Goal: Task Accomplishment & Management: Complete application form

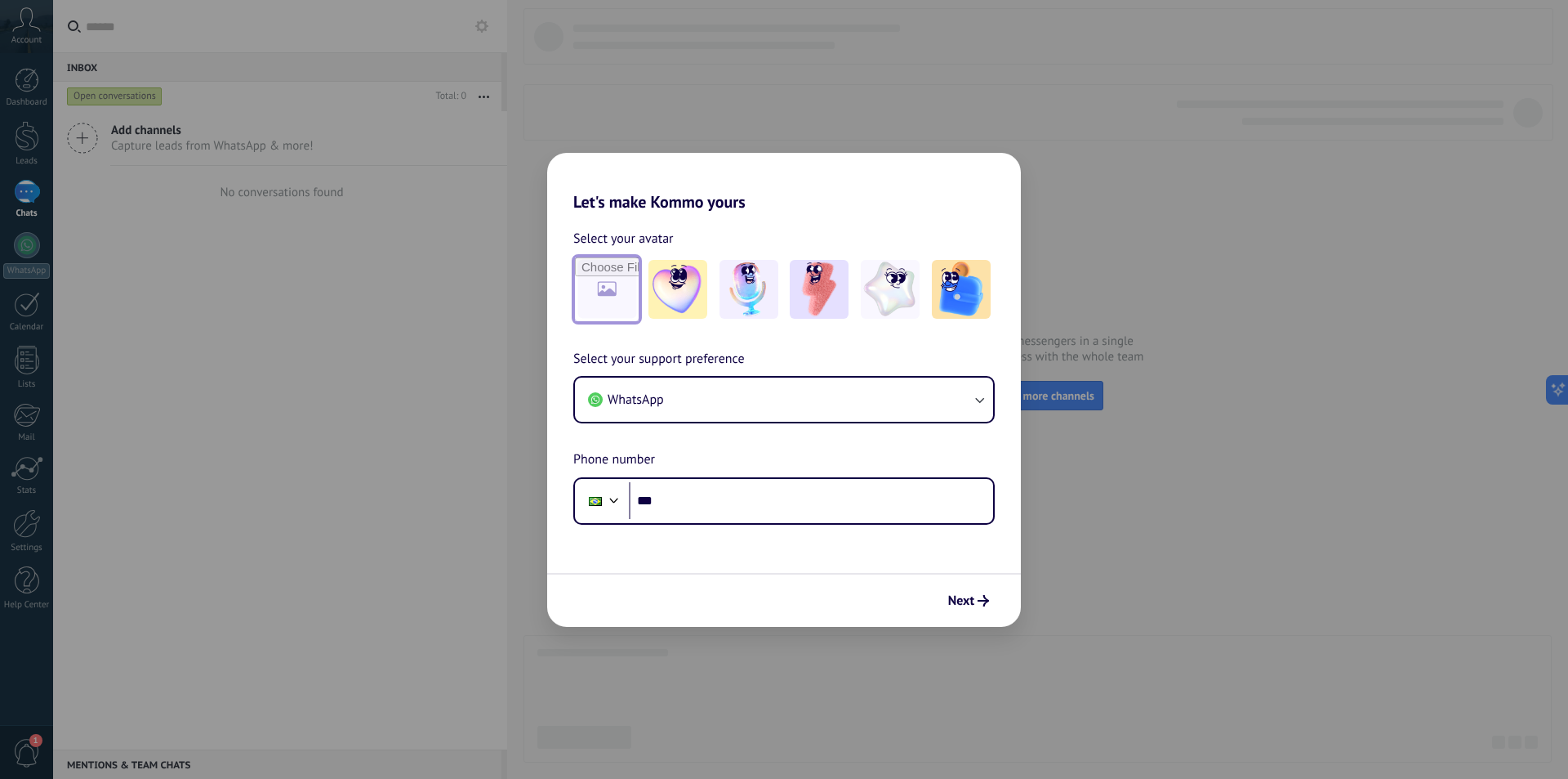
click at [605, 280] on input "file" at bounding box center [607, 289] width 64 height 64
type input "**********"
click at [611, 285] on img at bounding box center [606, 288] width 59 height 59
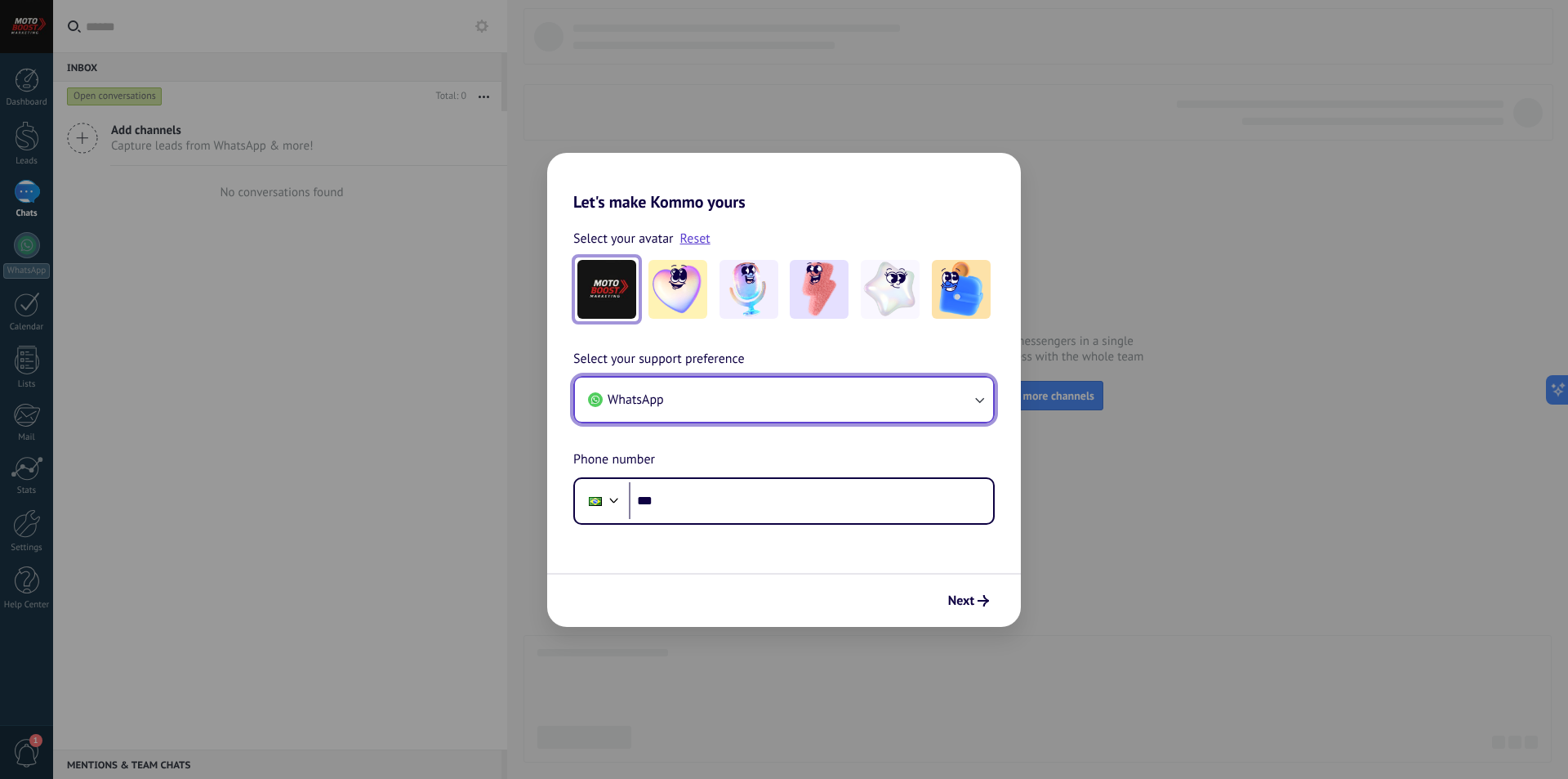
click at [727, 382] on button "WhatsApp" at bounding box center [784, 399] width 418 height 44
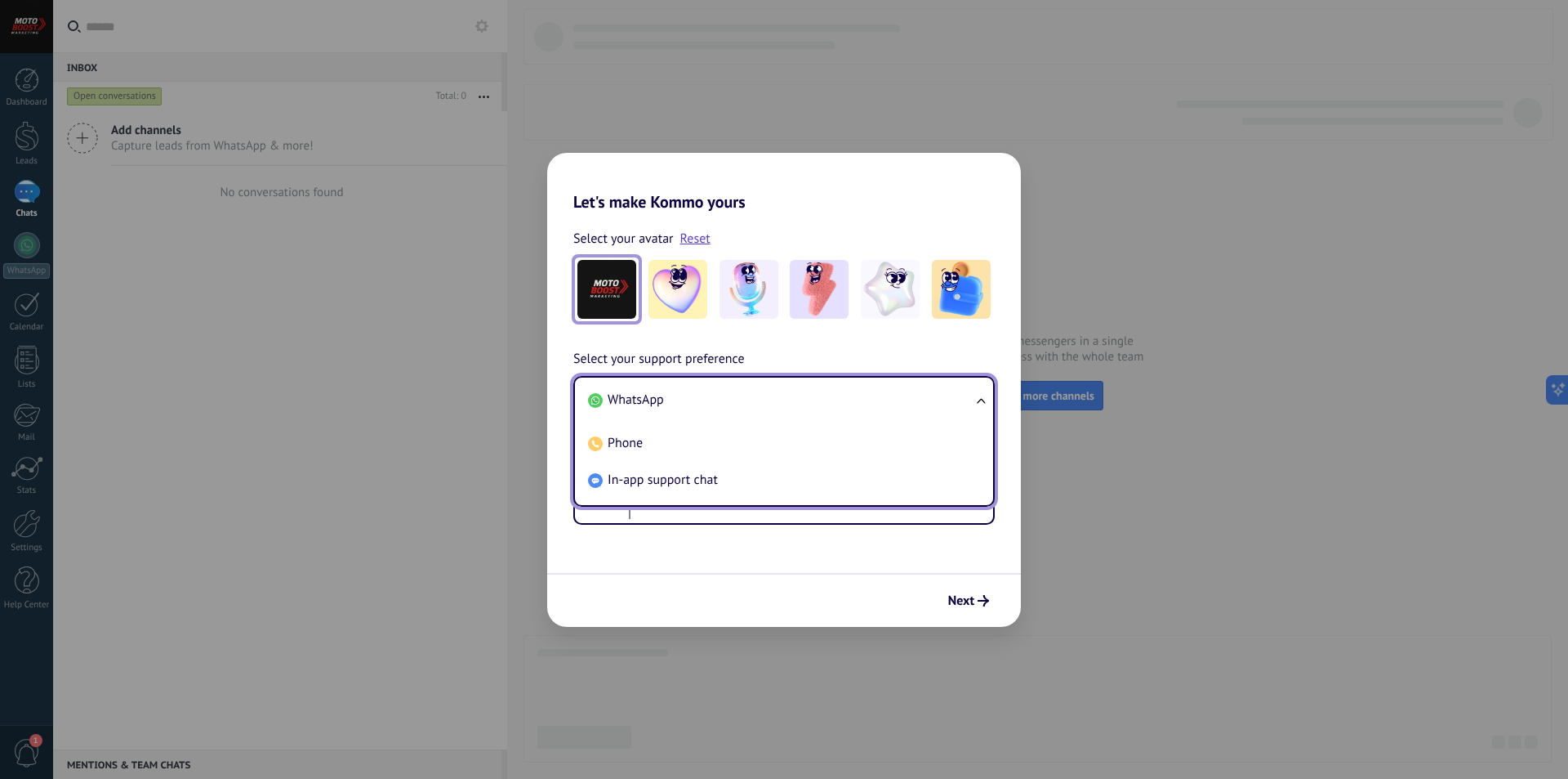
click at [687, 406] on li "WhatsApp" at bounding box center [781, 400] width 399 height 37
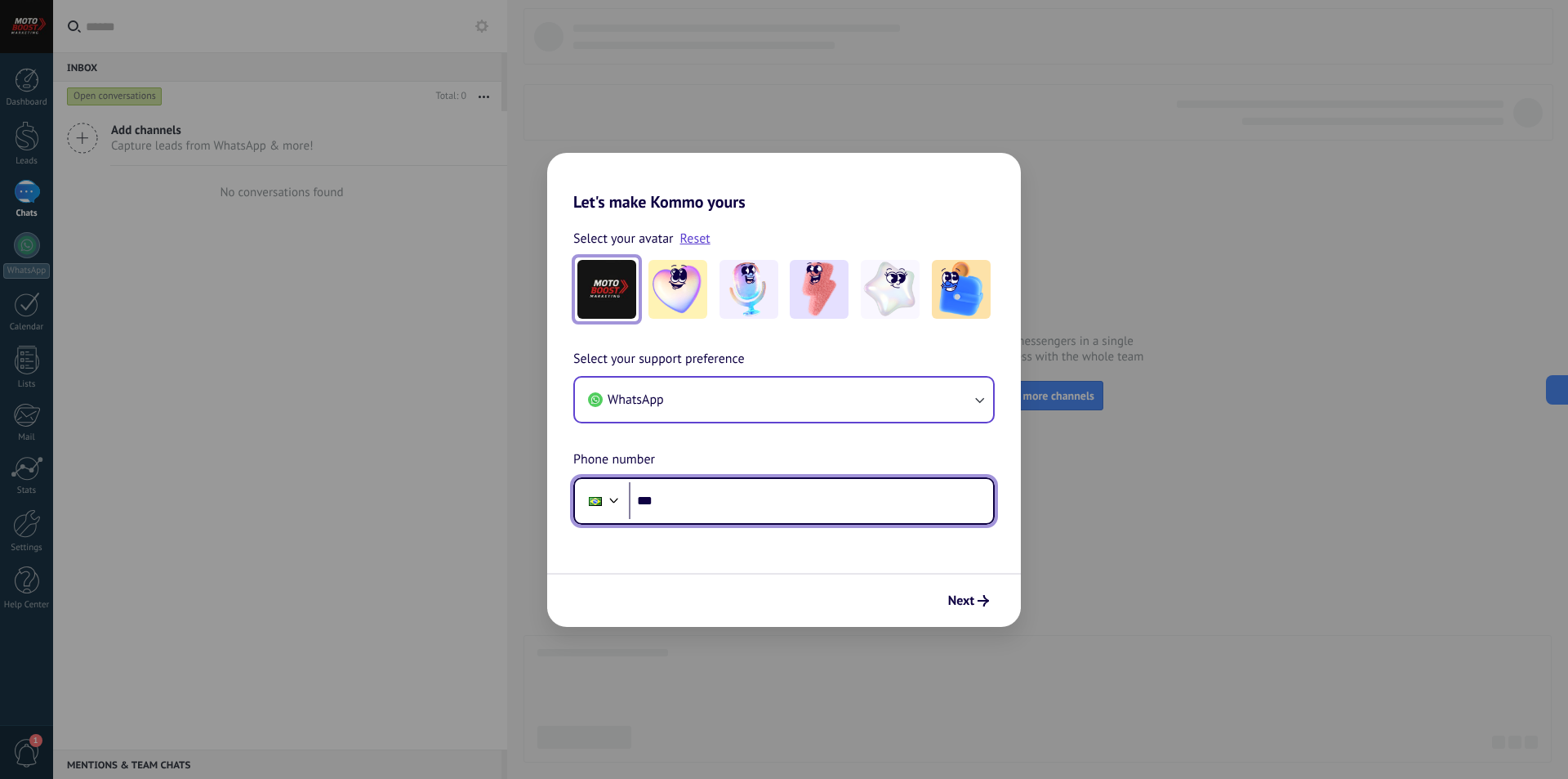
click at [692, 502] on input "***" at bounding box center [811, 501] width 364 height 37
click at [984, 601] on icon "submit" at bounding box center [983, 601] width 11 height 11
click at [830, 503] on input "***" at bounding box center [811, 501] width 364 height 37
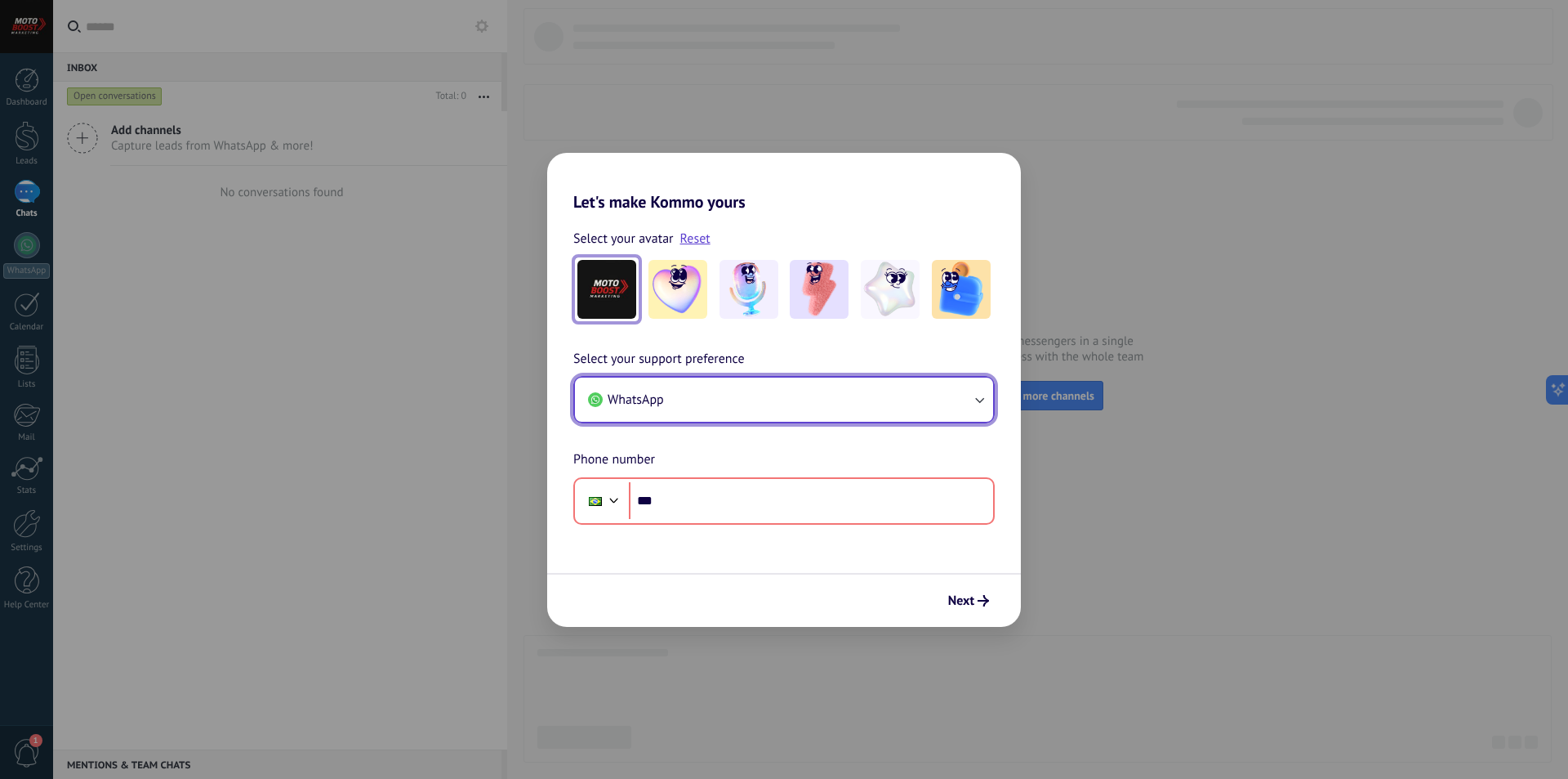
click at [799, 407] on button "WhatsApp" at bounding box center [784, 399] width 418 height 44
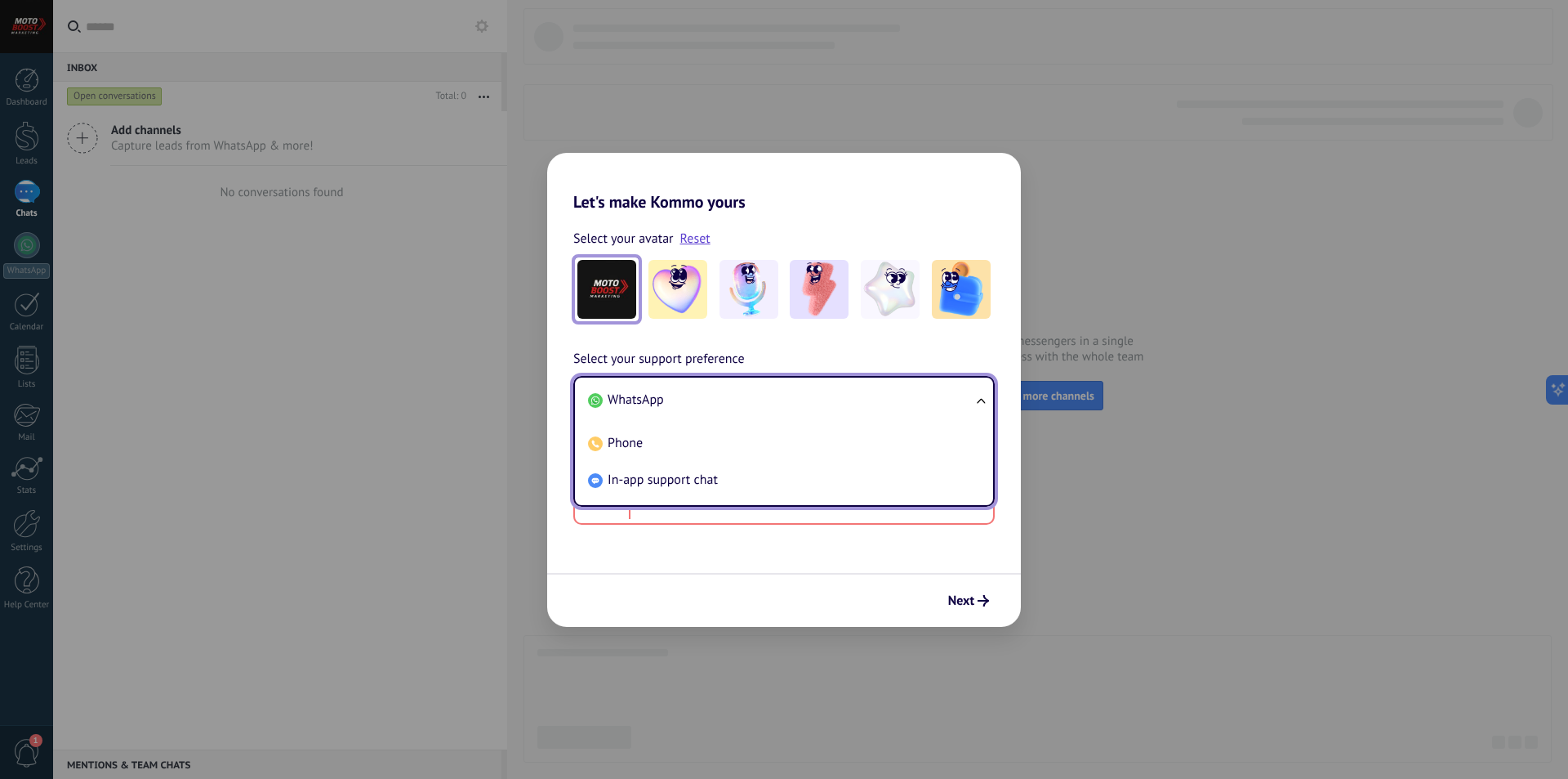
click at [690, 402] on li "WhatsApp" at bounding box center [781, 400] width 399 height 37
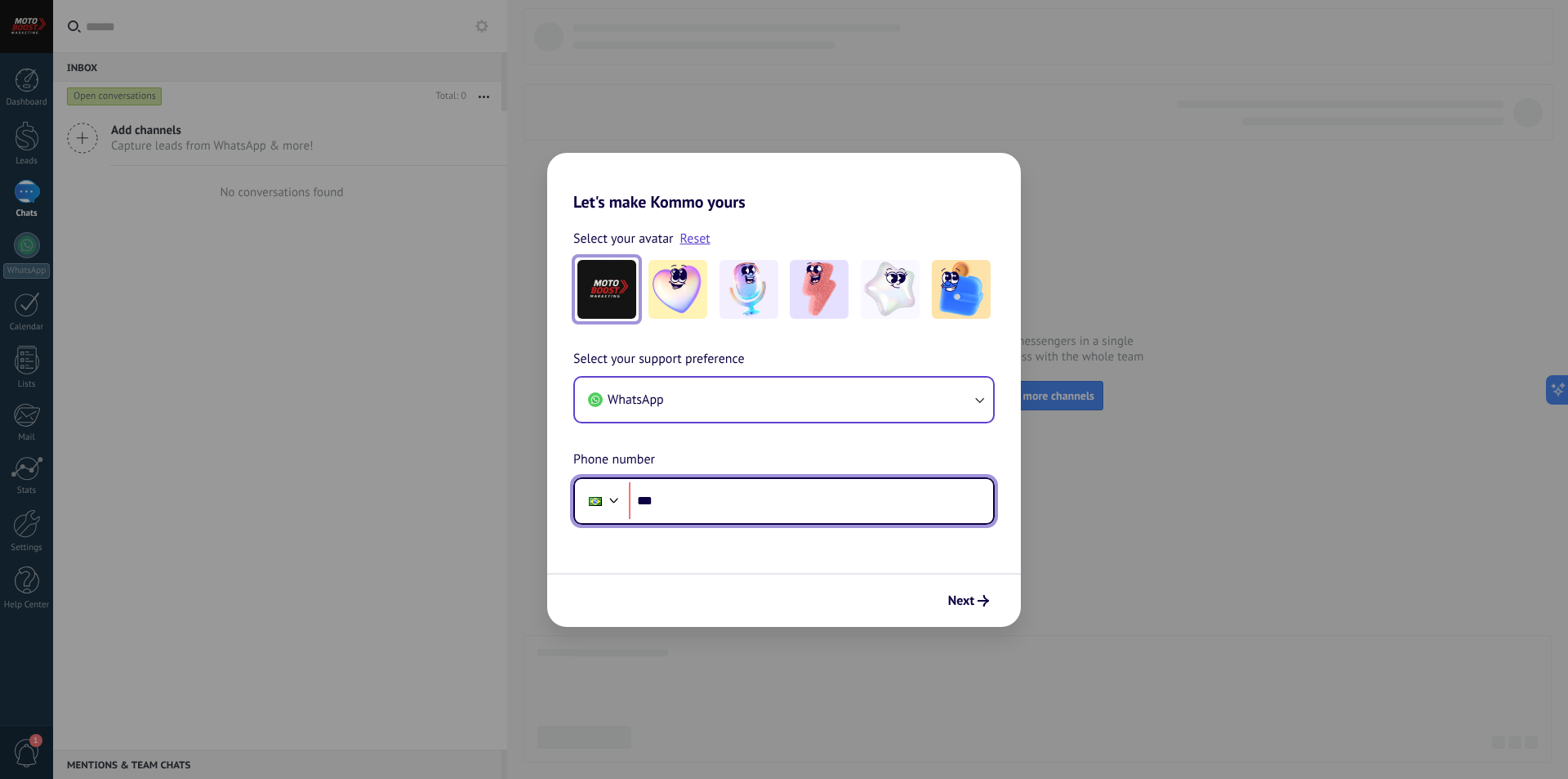
click at [689, 489] on input "***" at bounding box center [811, 501] width 364 height 37
paste input "**********"
type input "**********"
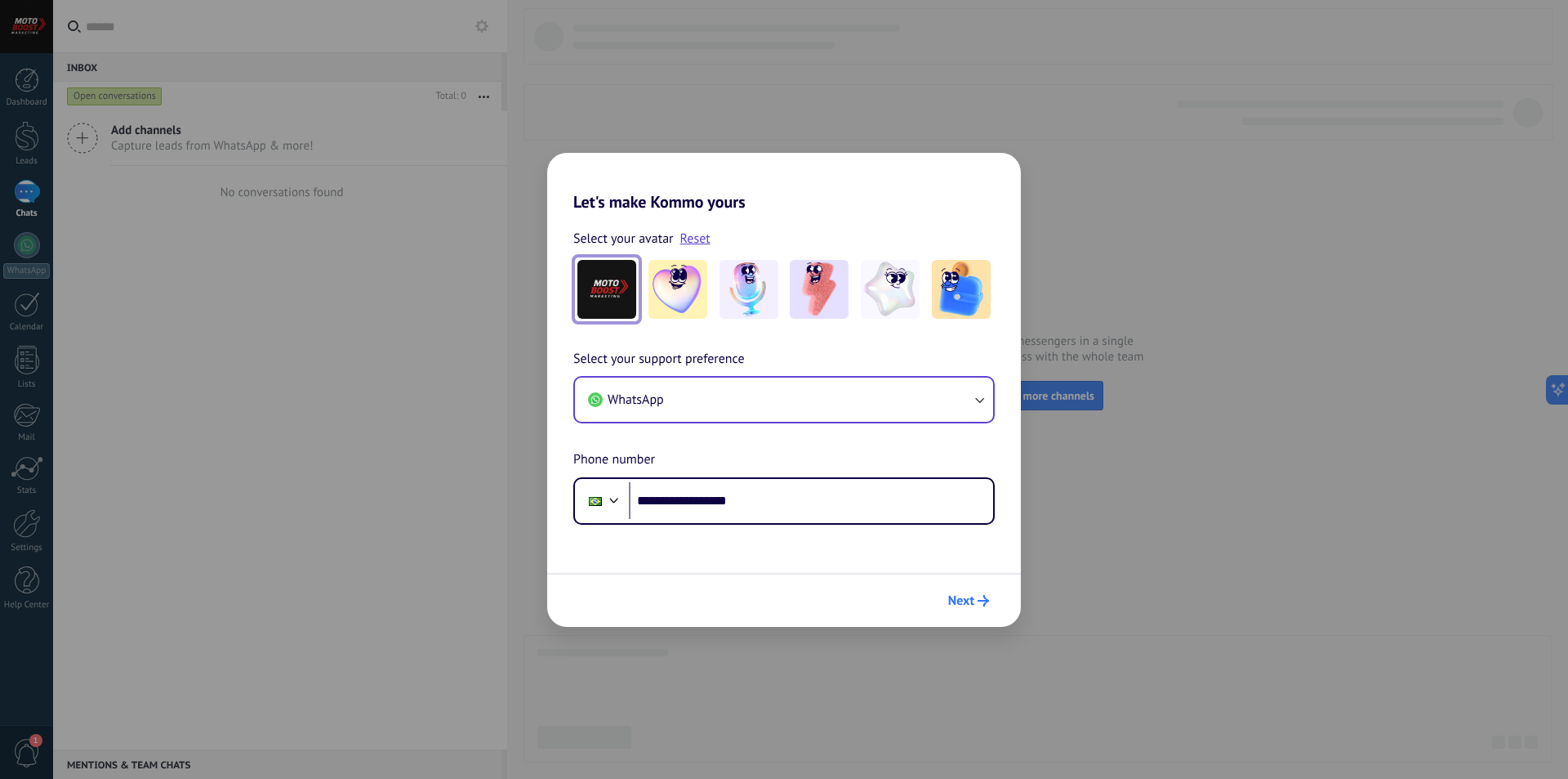
click at [987, 598] on icon "submit" at bounding box center [983, 601] width 11 height 11
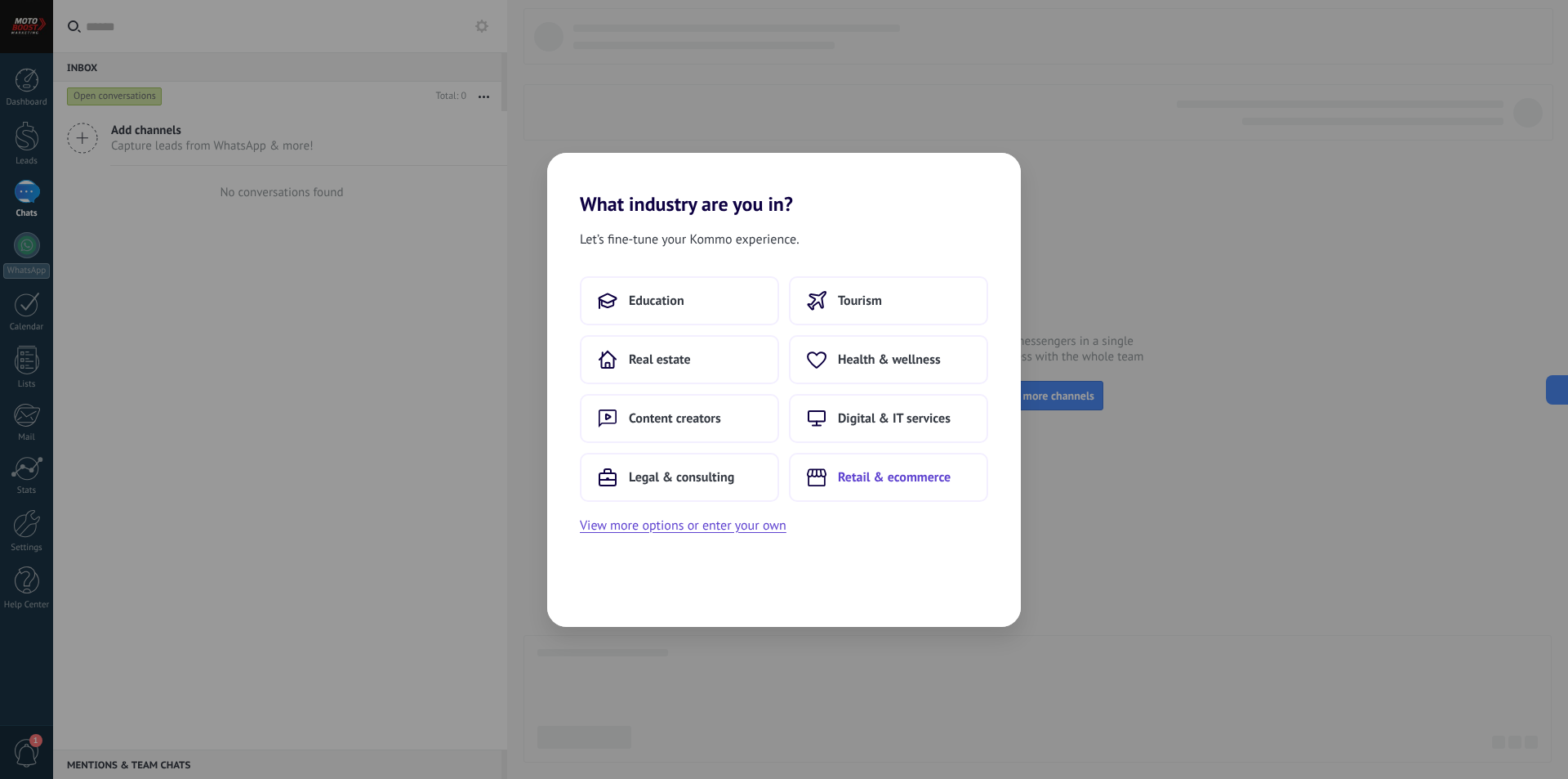
click at [871, 470] on span "Retail & ecommerce" at bounding box center [894, 477] width 112 height 17
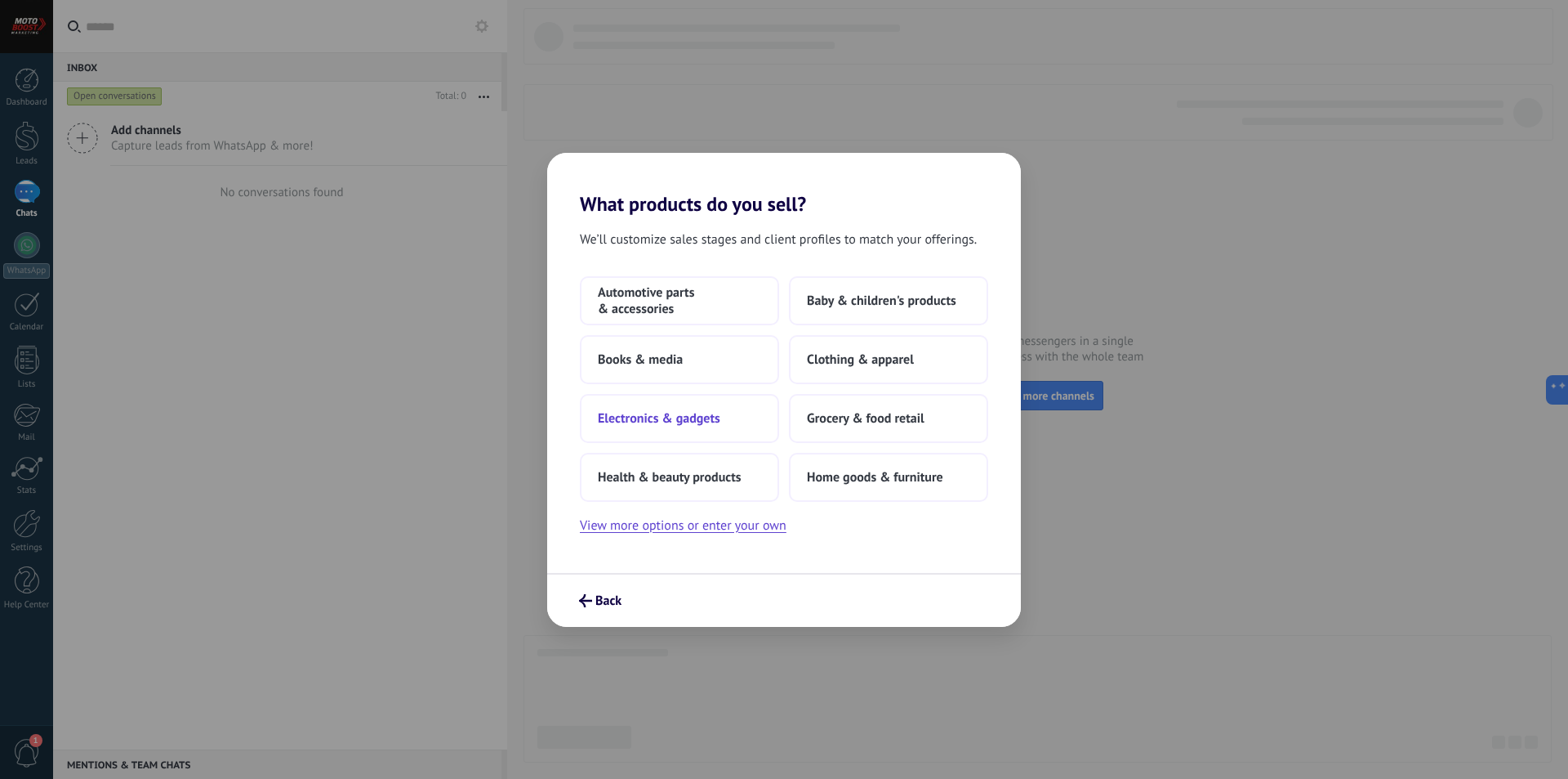
click at [686, 428] on button "Electronics & gadgets" at bounding box center [679, 418] width 199 height 49
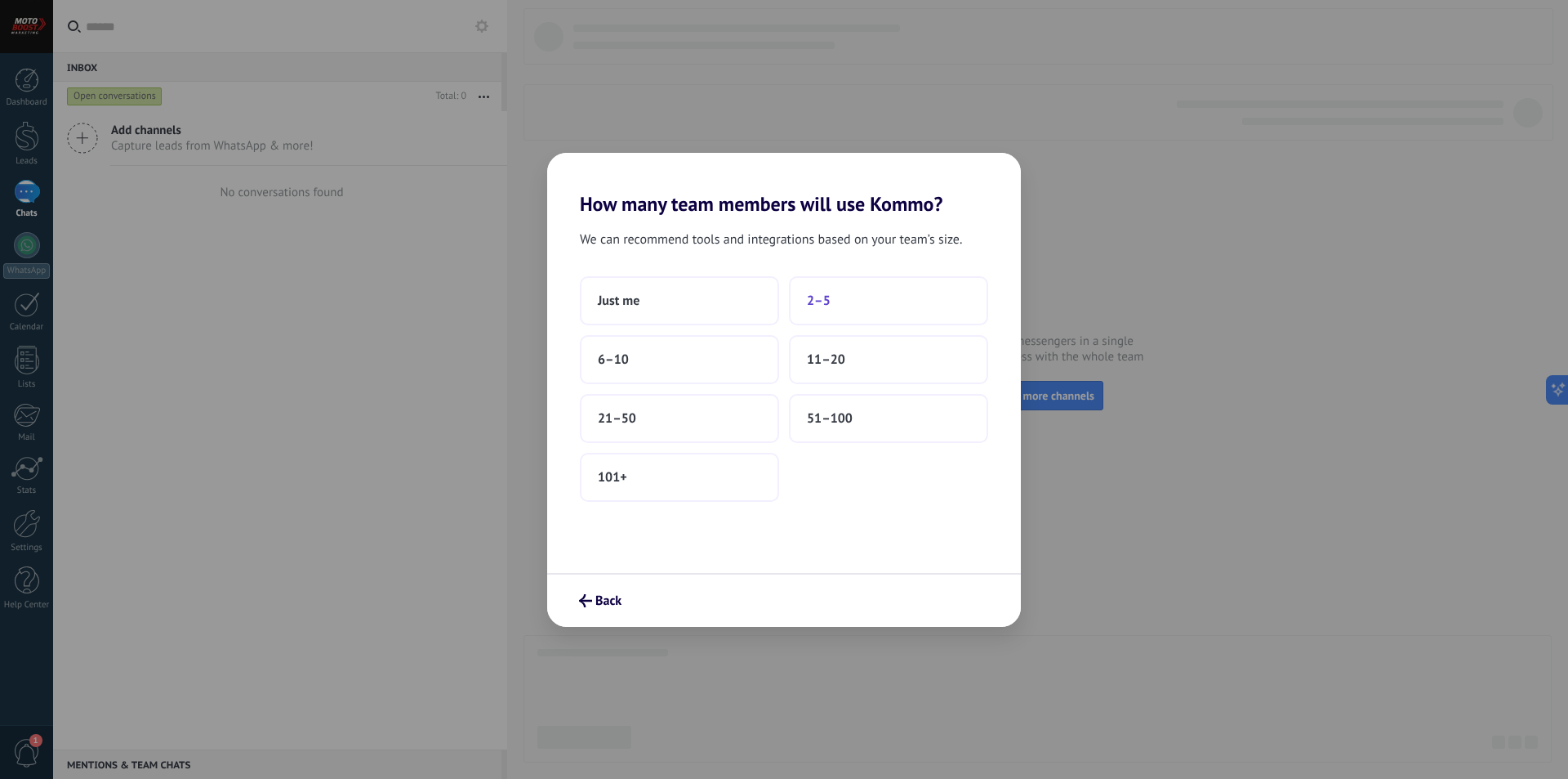
click at [819, 304] on span "2–5" at bounding box center [818, 301] width 23 height 17
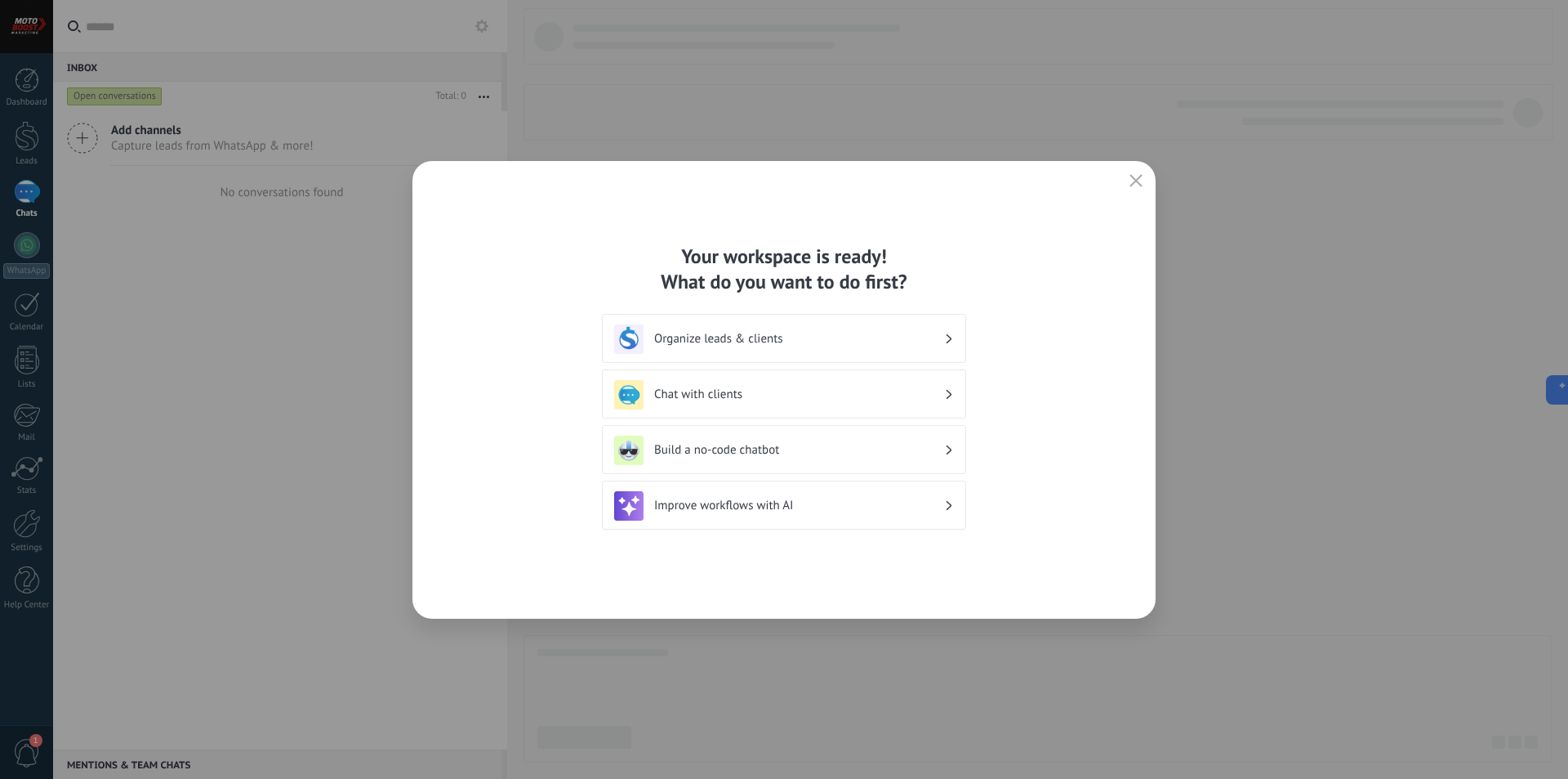
click at [810, 394] on h3 "Chat with clients" at bounding box center [799, 394] width 290 height 16
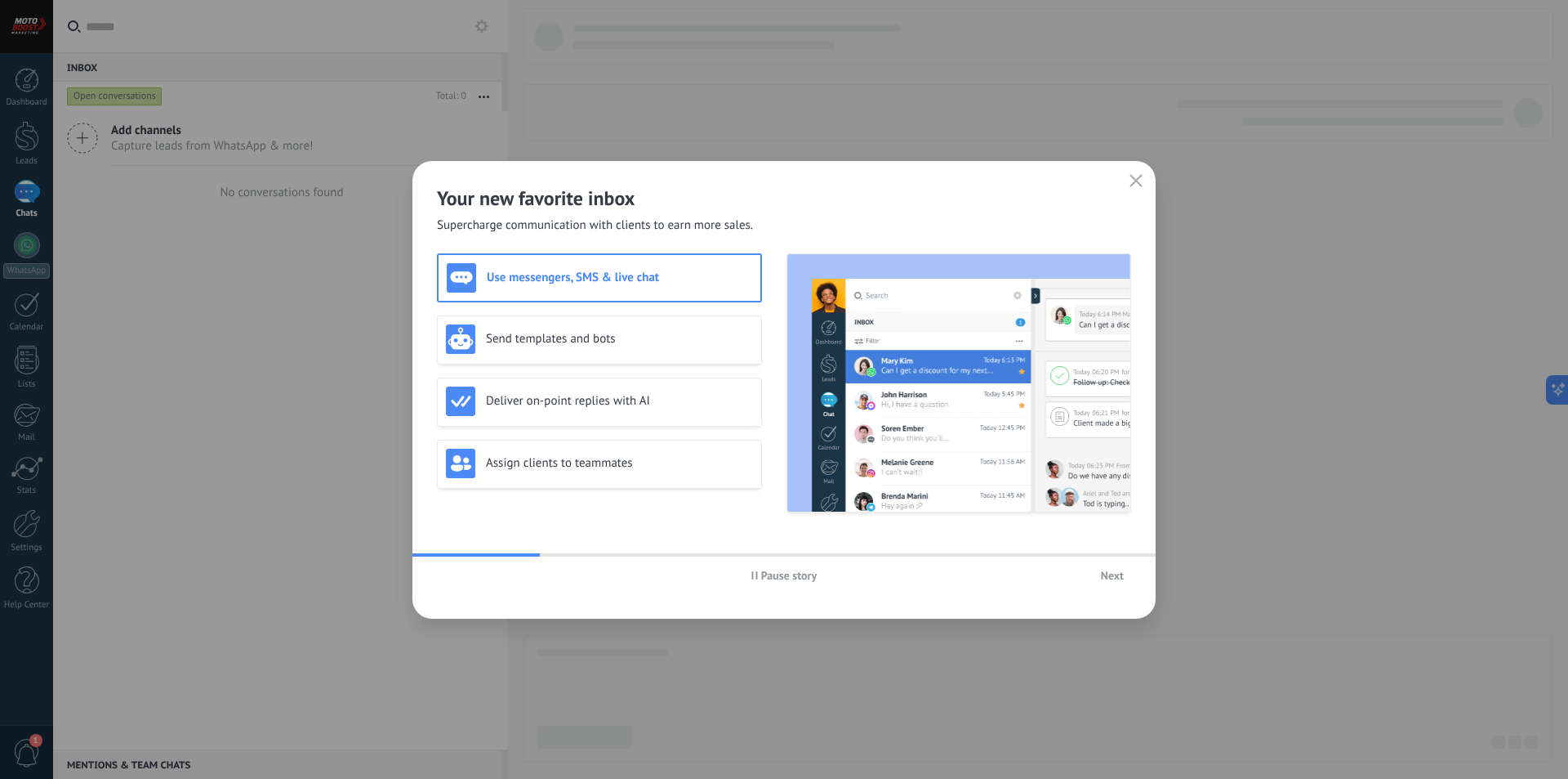
click at [1101, 574] on span "Next" at bounding box center [1113, 575] width 23 height 11
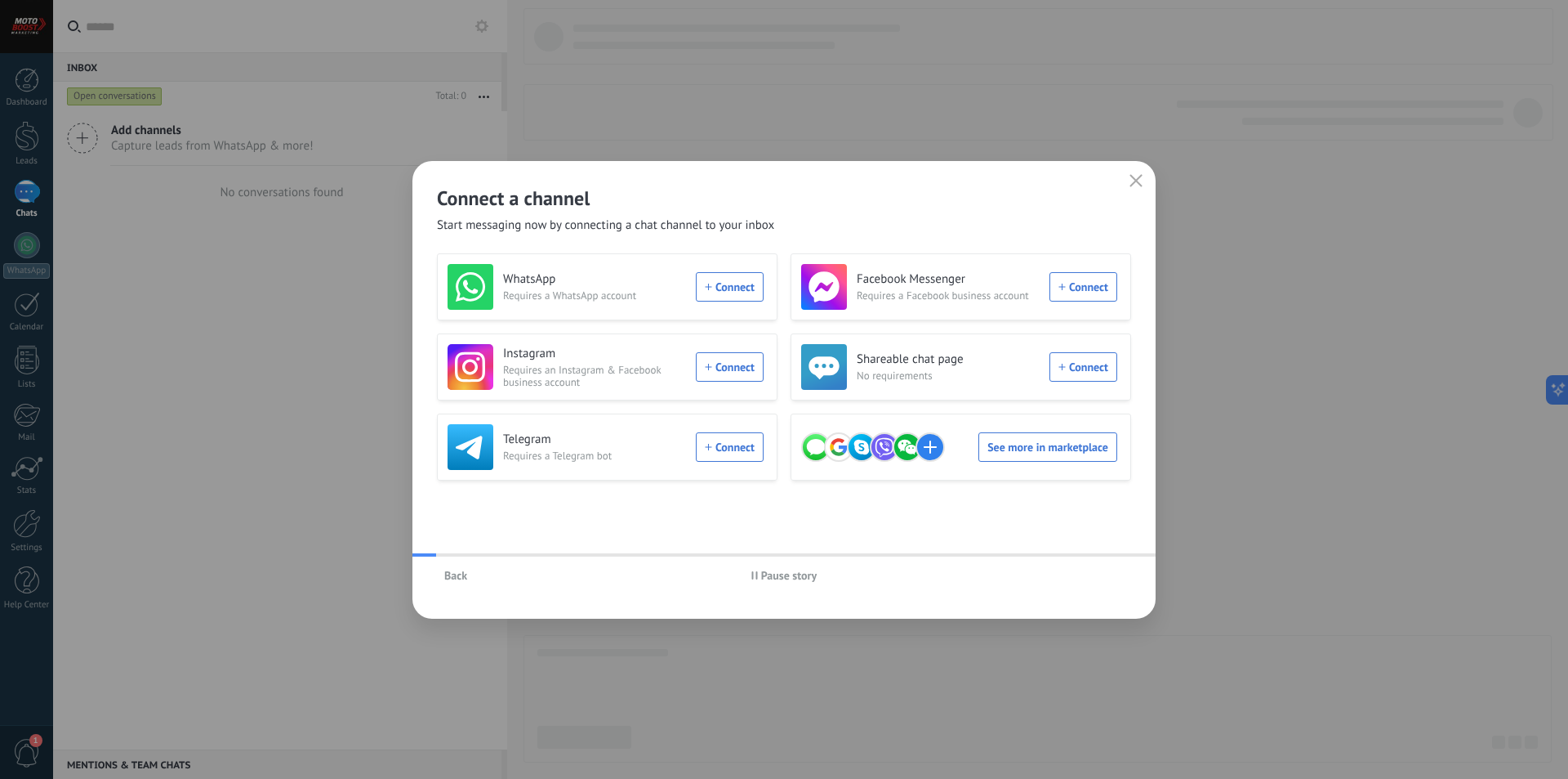
click at [1100, 574] on div "Back Pause story" at bounding box center [784, 574] width 744 height 37
click at [1131, 178] on icon "button" at bounding box center [1136, 180] width 13 height 13
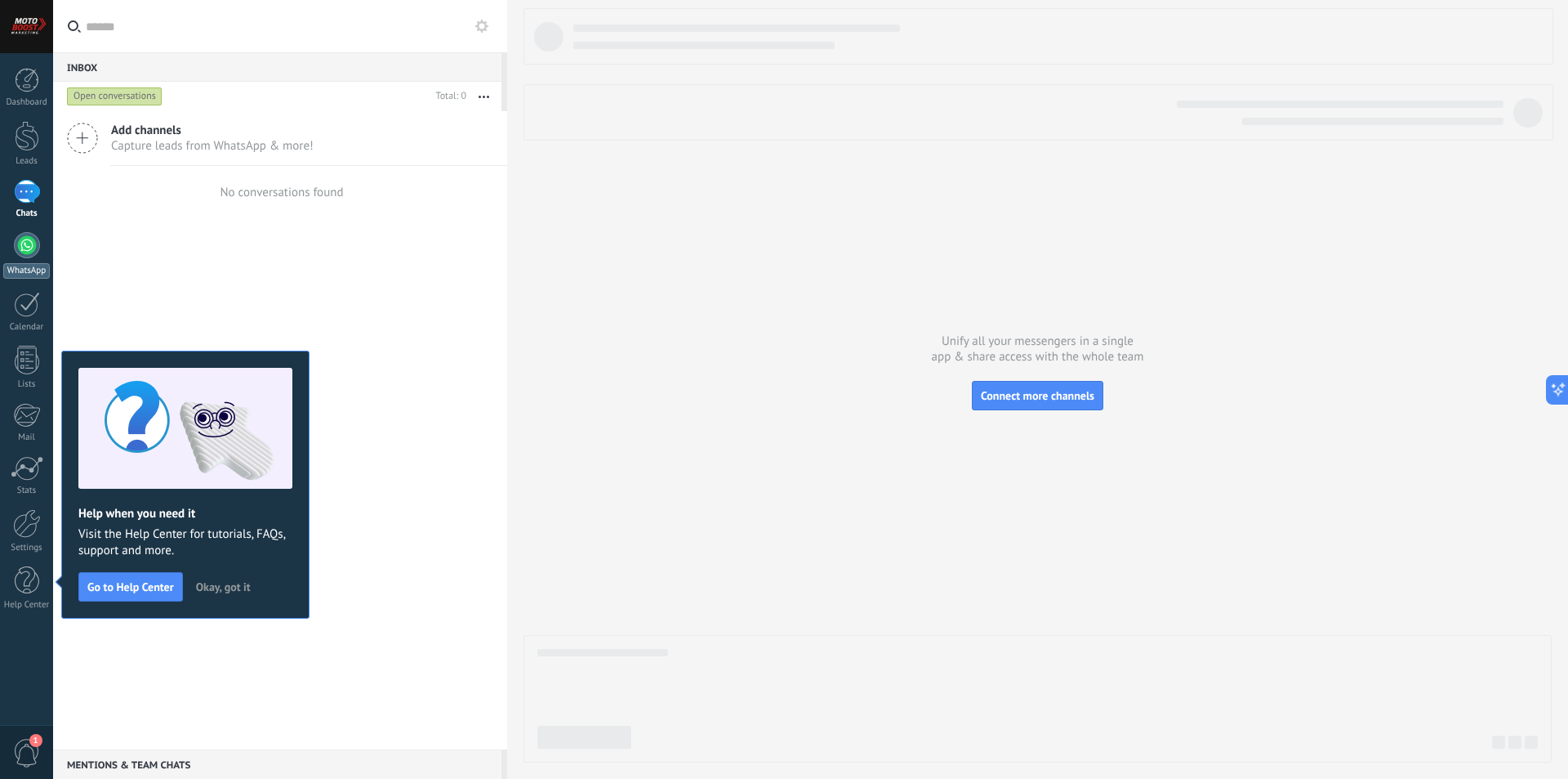
click at [23, 242] on div at bounding box center [27, 245] width 26 height 26
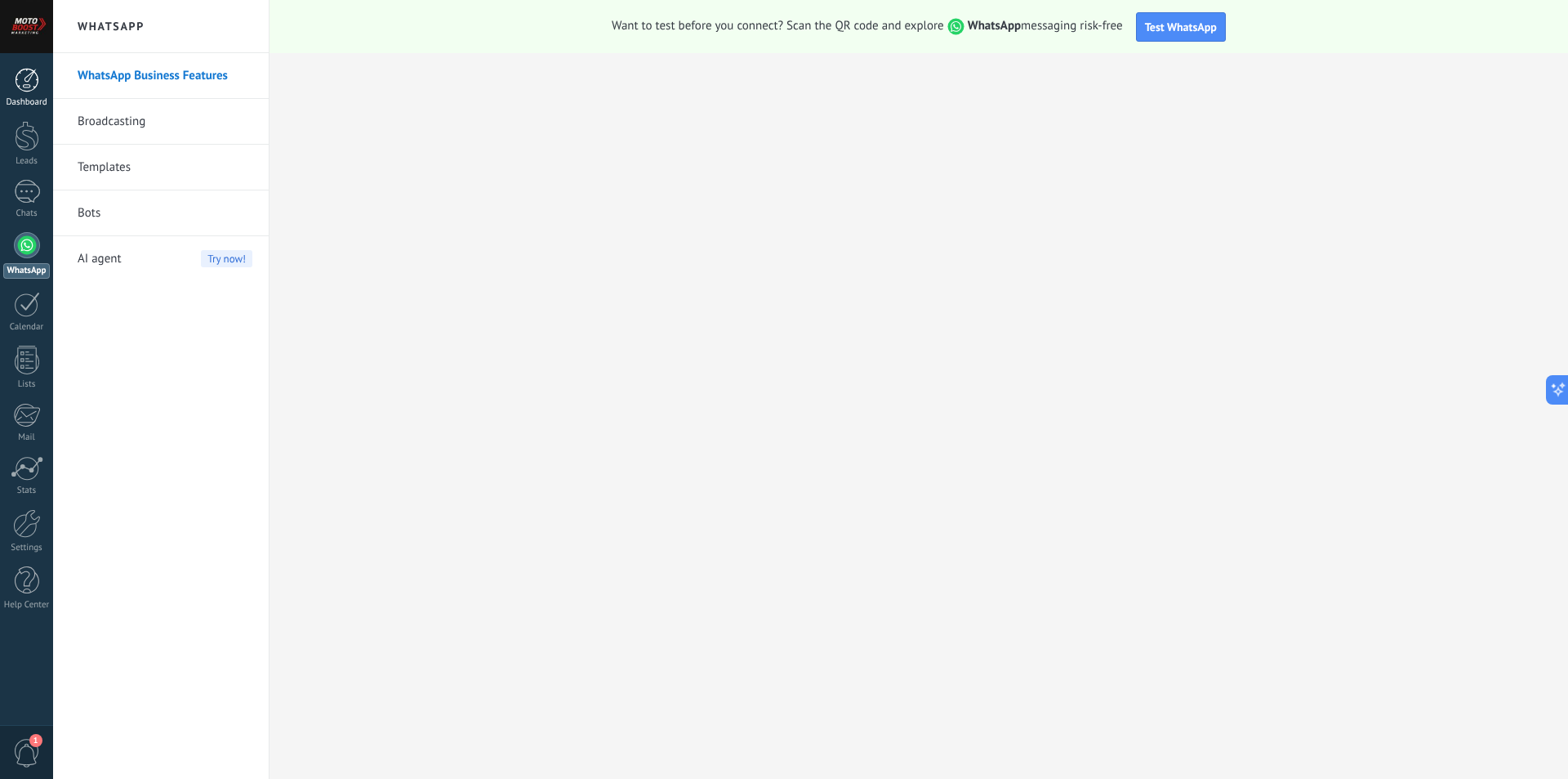
click at [29, 81] on div at bounding box center [27, 80] width 24 height 24
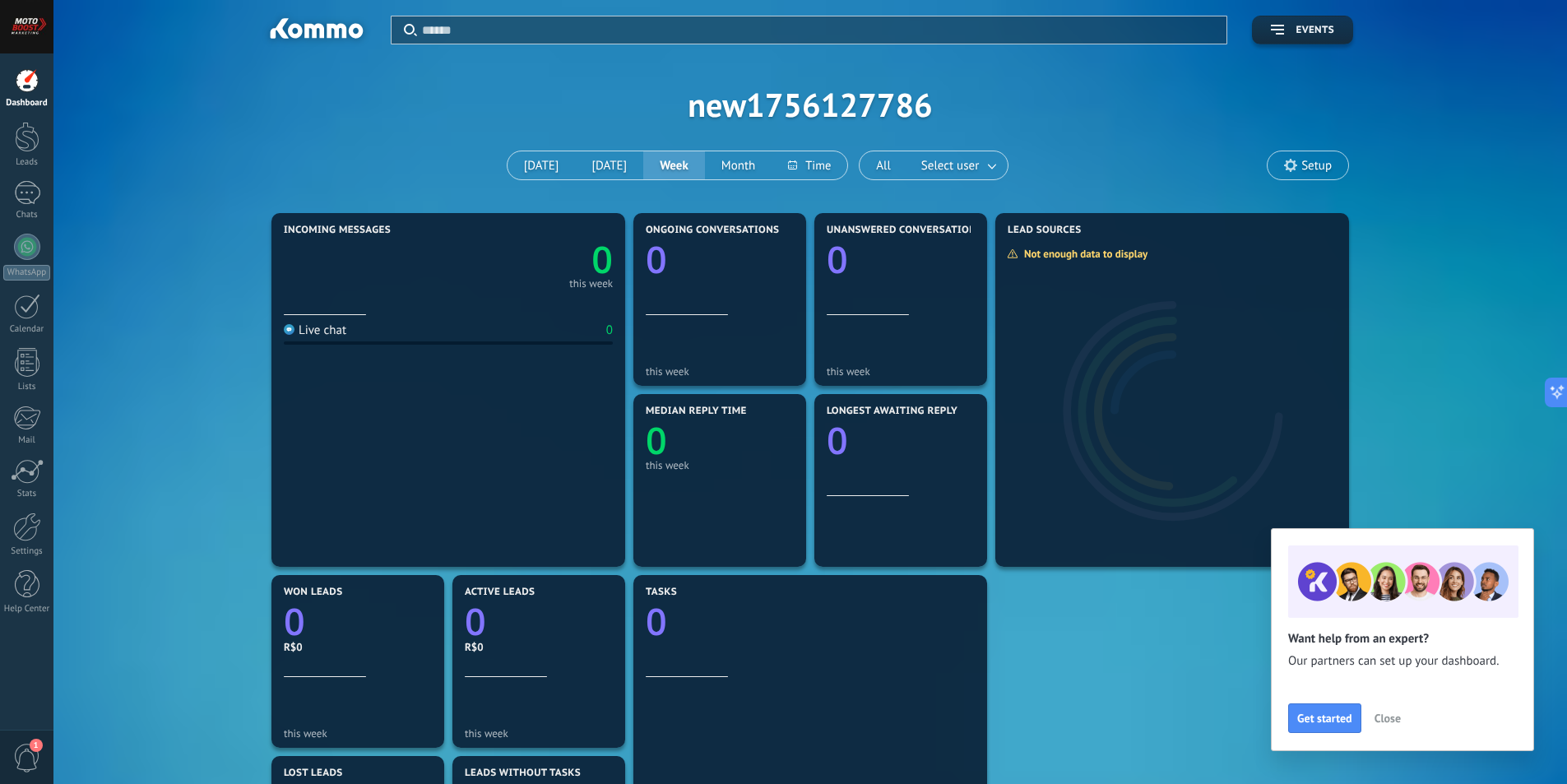
click at [51, 37] on div at bounding box center [26, 26] width 53 height 53
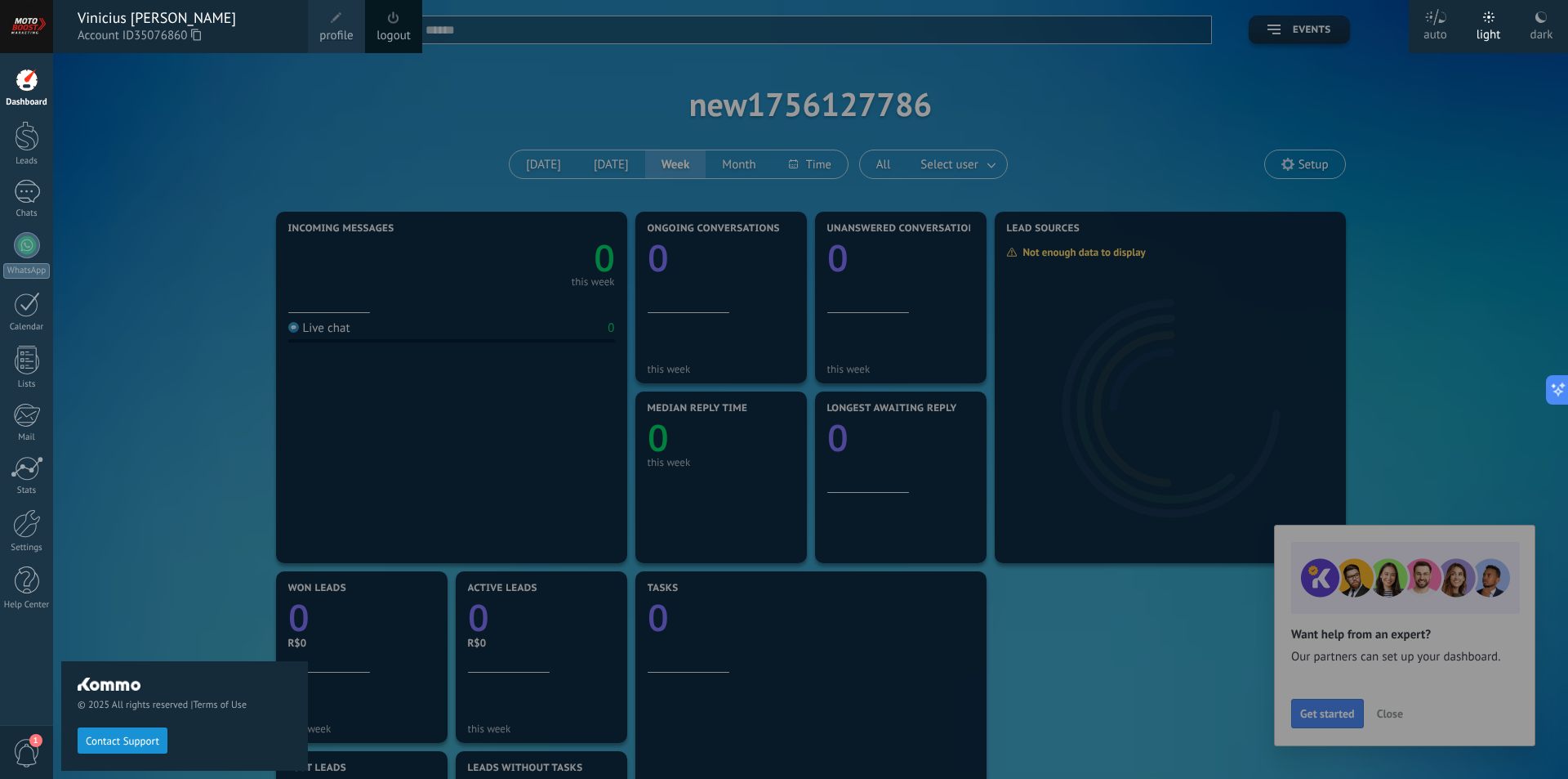
click at [332, 42] on span "profile" at bounding box center [336, 35] width 33 height 18
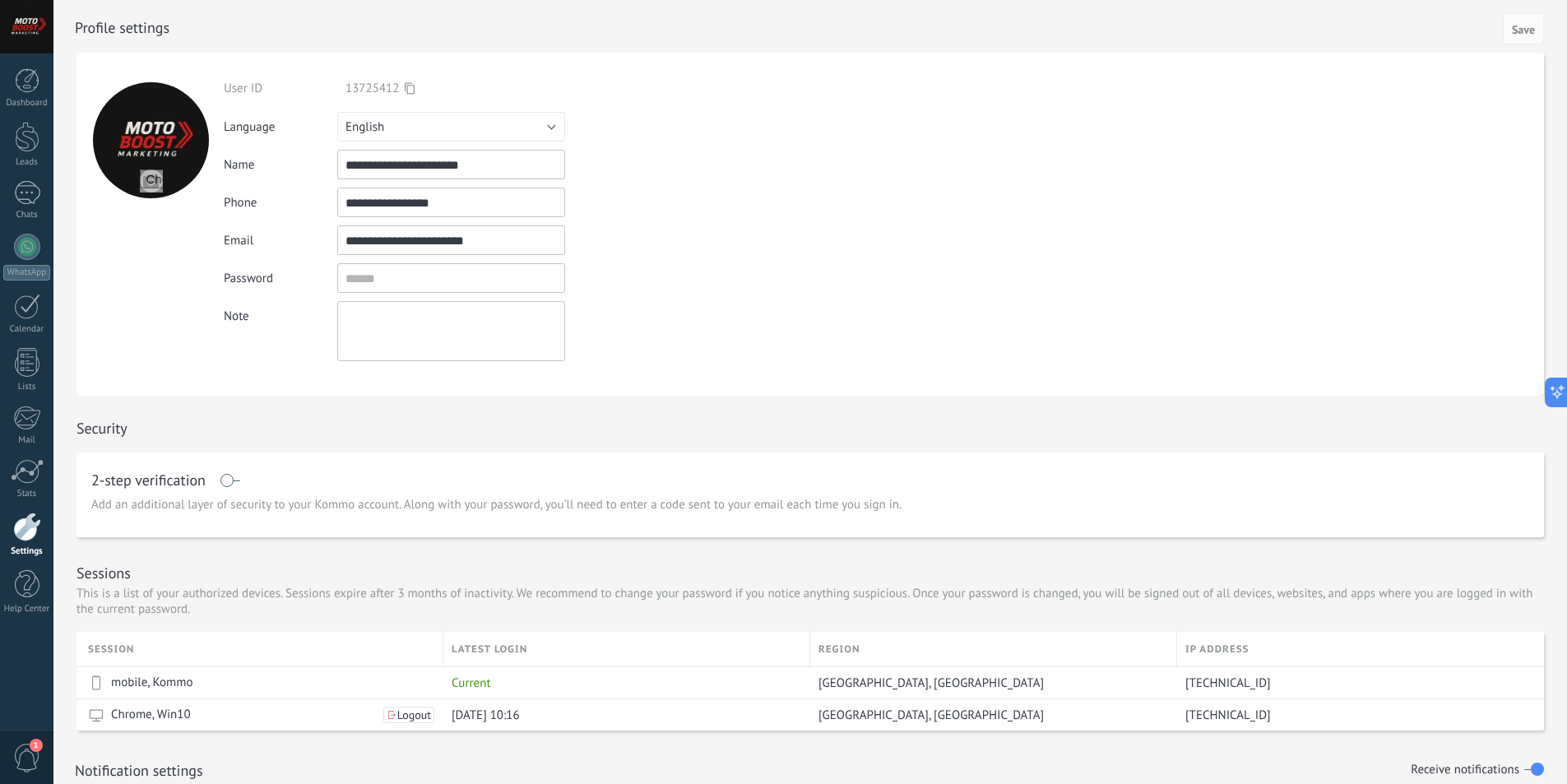
click at [37, 32] on div at bounding box center [26, 26] width 53 height 53
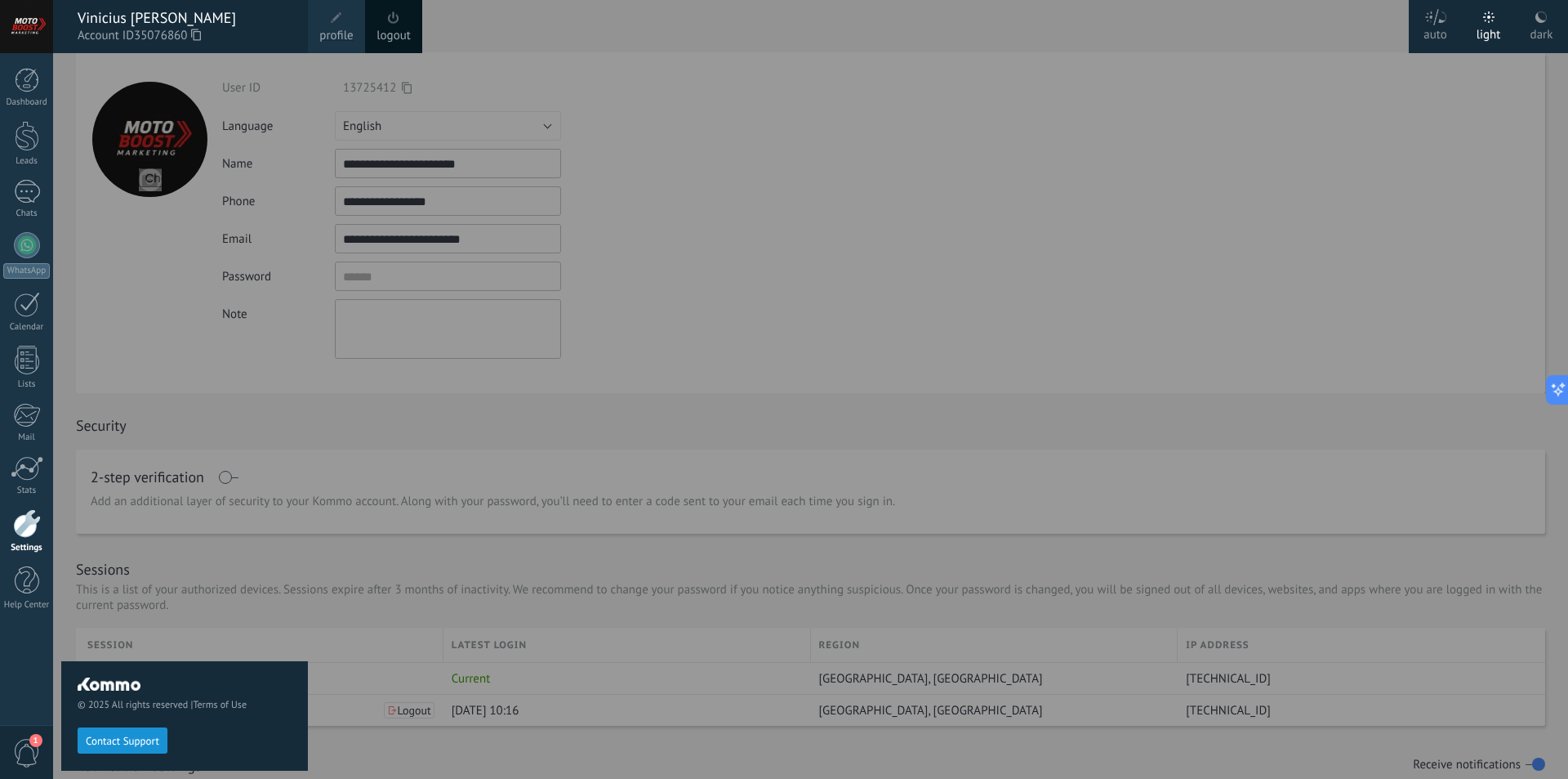
click at [28, 759] on span "1" at bounding box center [27, 752] width 28 height 29
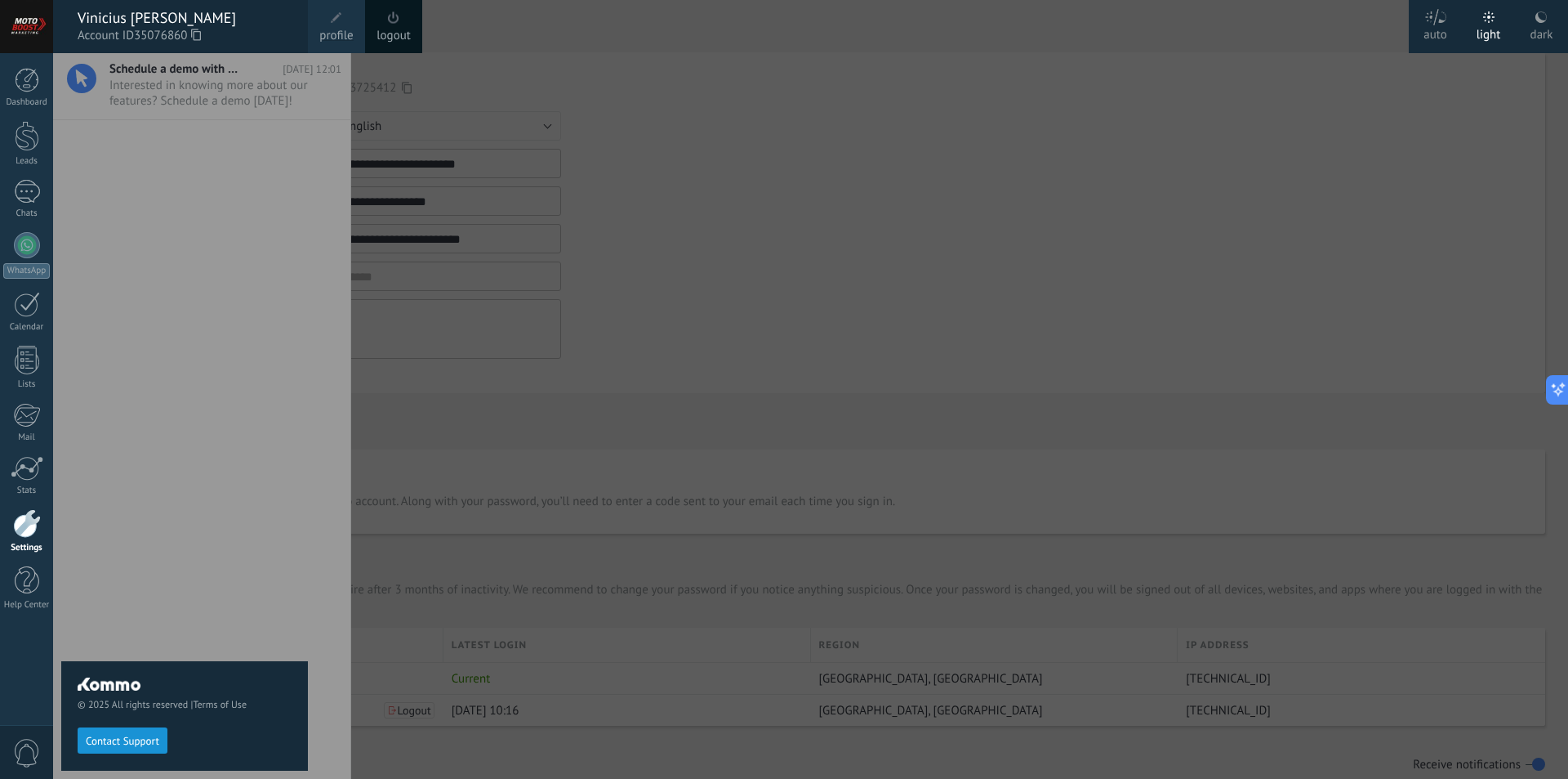
click at [7, 527] on link "Settings" at bounding box center [26, 531] width 53 height 44
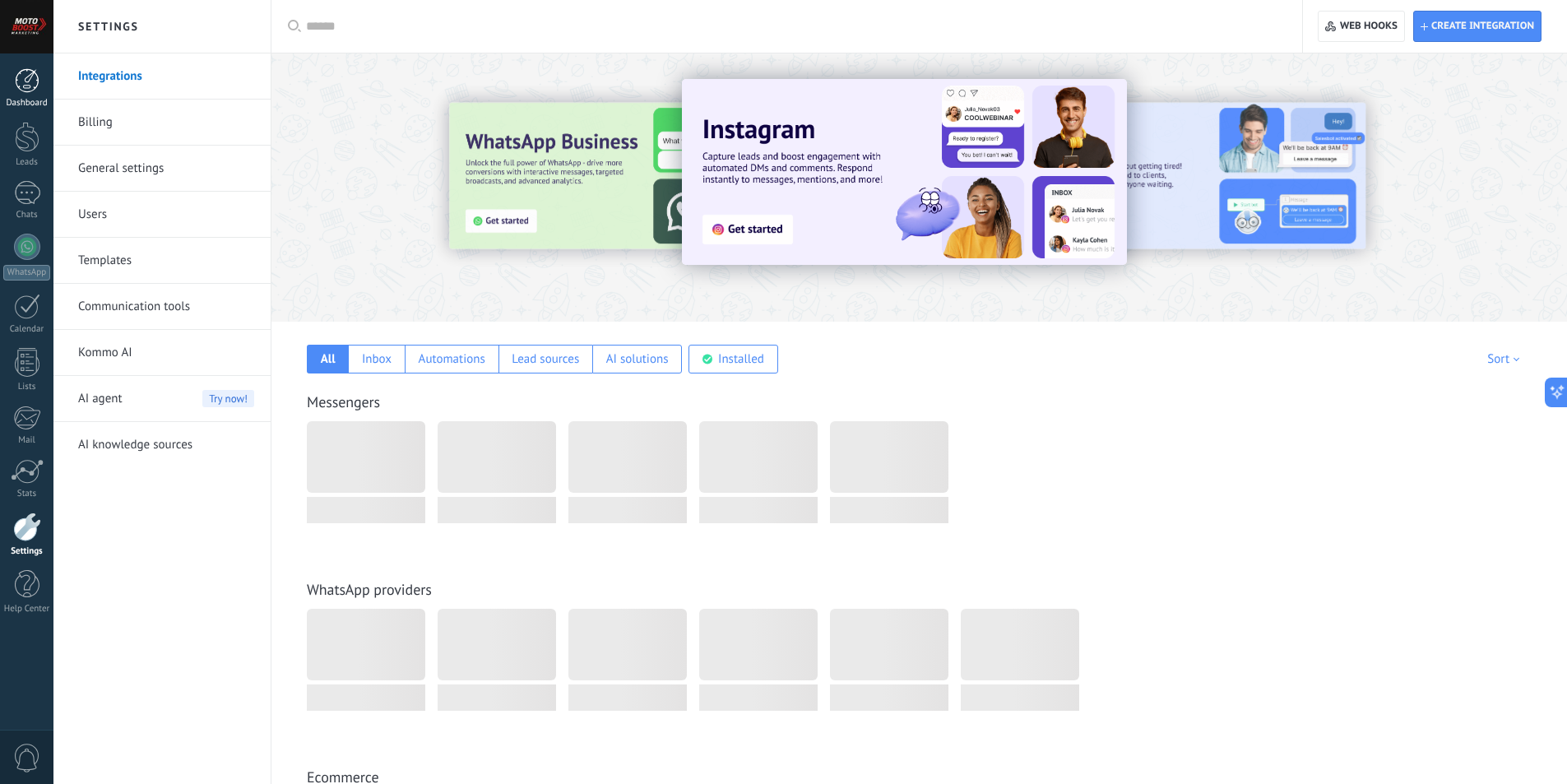
click at [18, 82] on div at bounding box center [27, 80] width 24 height 24
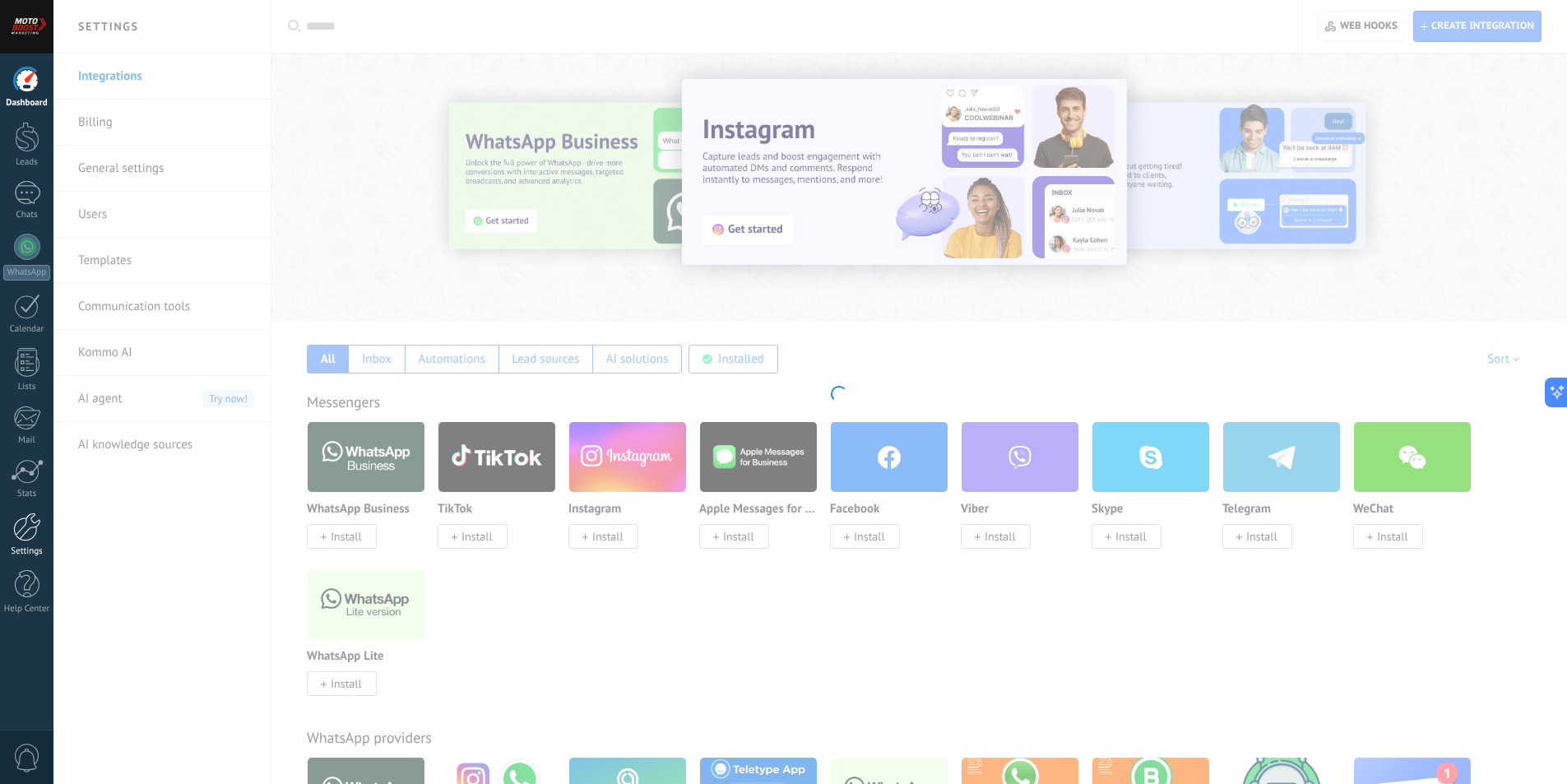
click at [22, 527] on div at bounding box center [27, 527] width 28 height 29
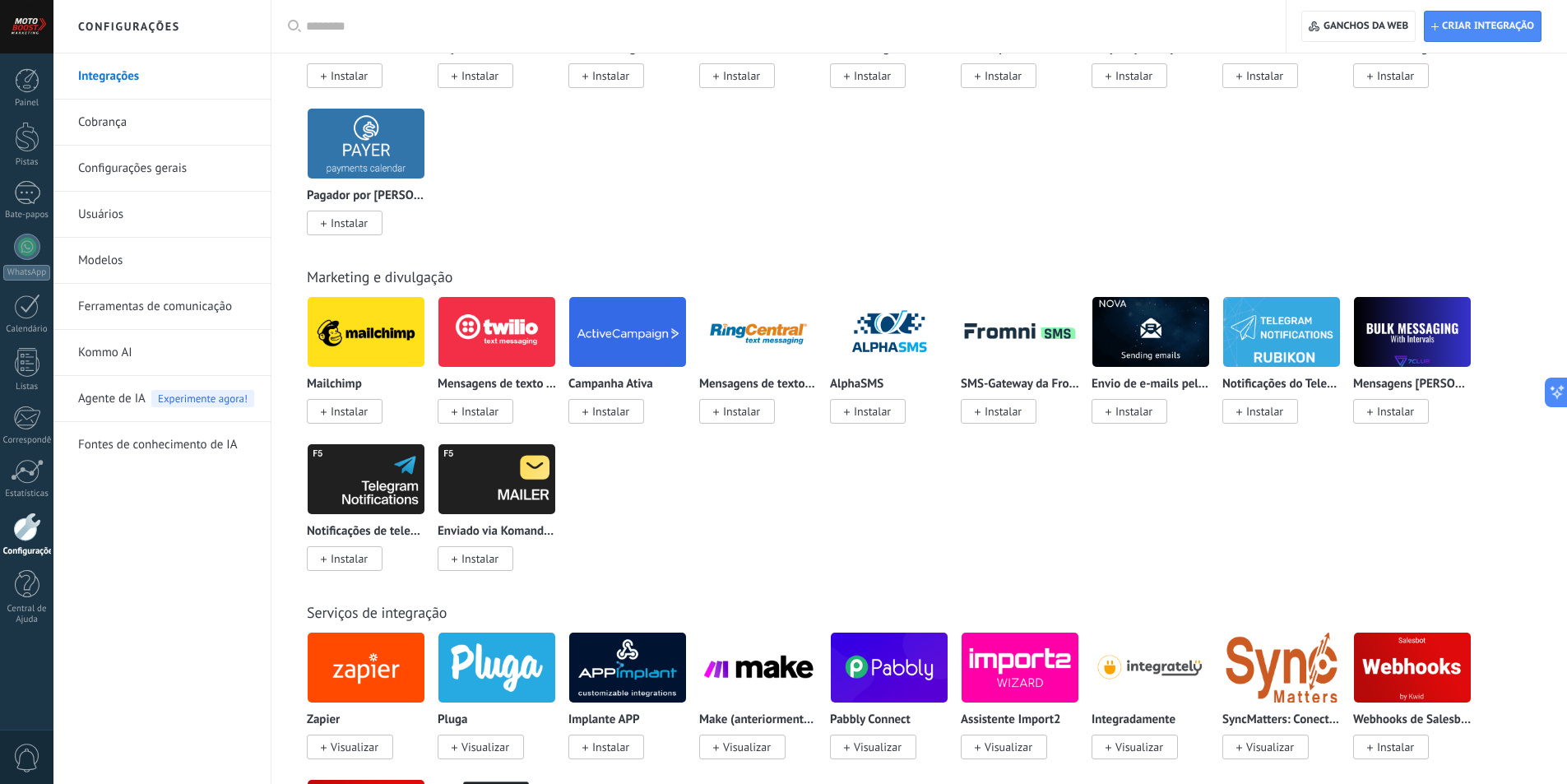
scroll to position [2960, 0]
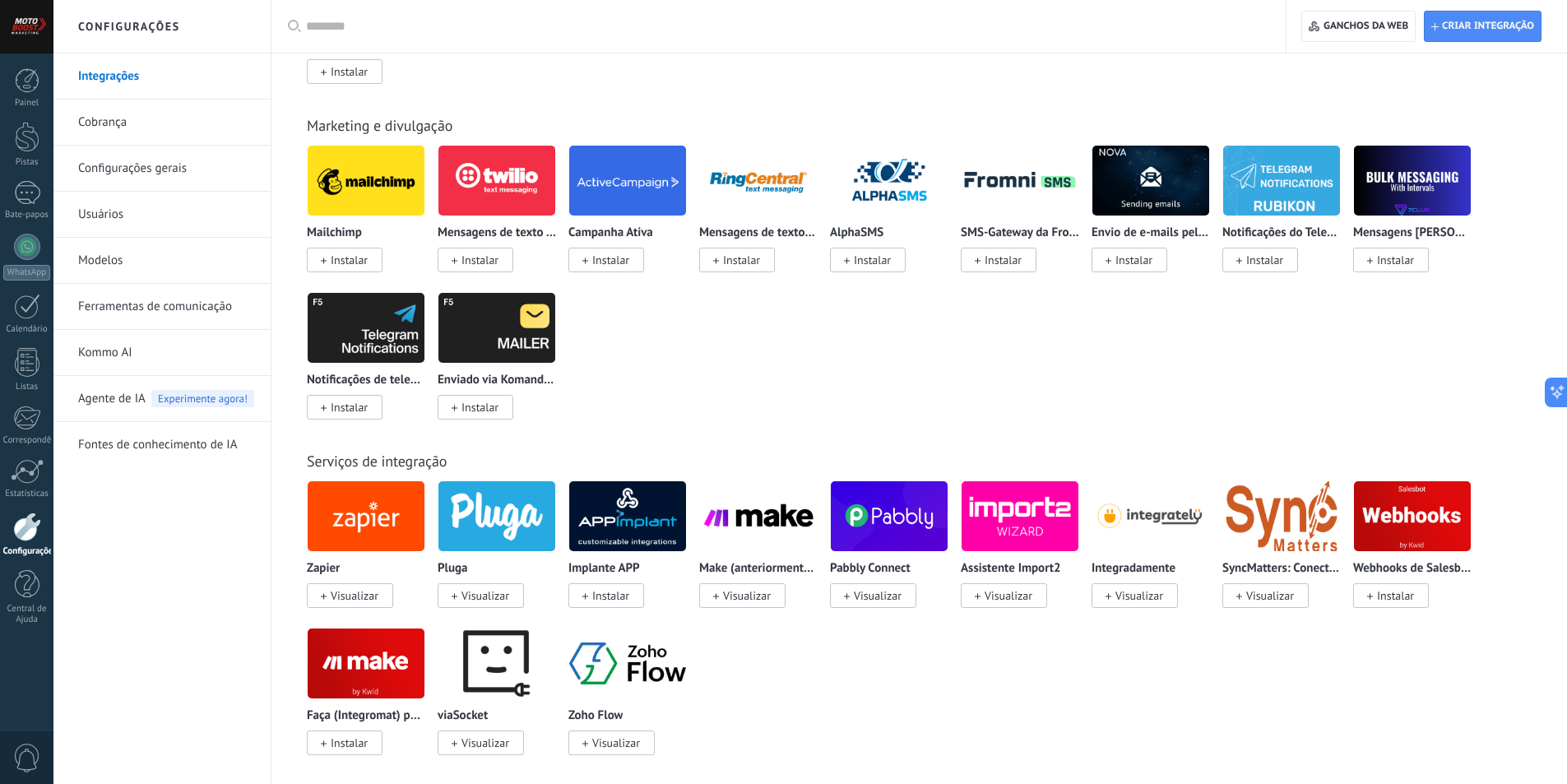
click at [1198, 385] on div "Mailchimp Instalar Mensagens de texto Twilio Instalar Campanha Ativa Instalar M…" at bounding box center [928, 292] width 1242 height 295
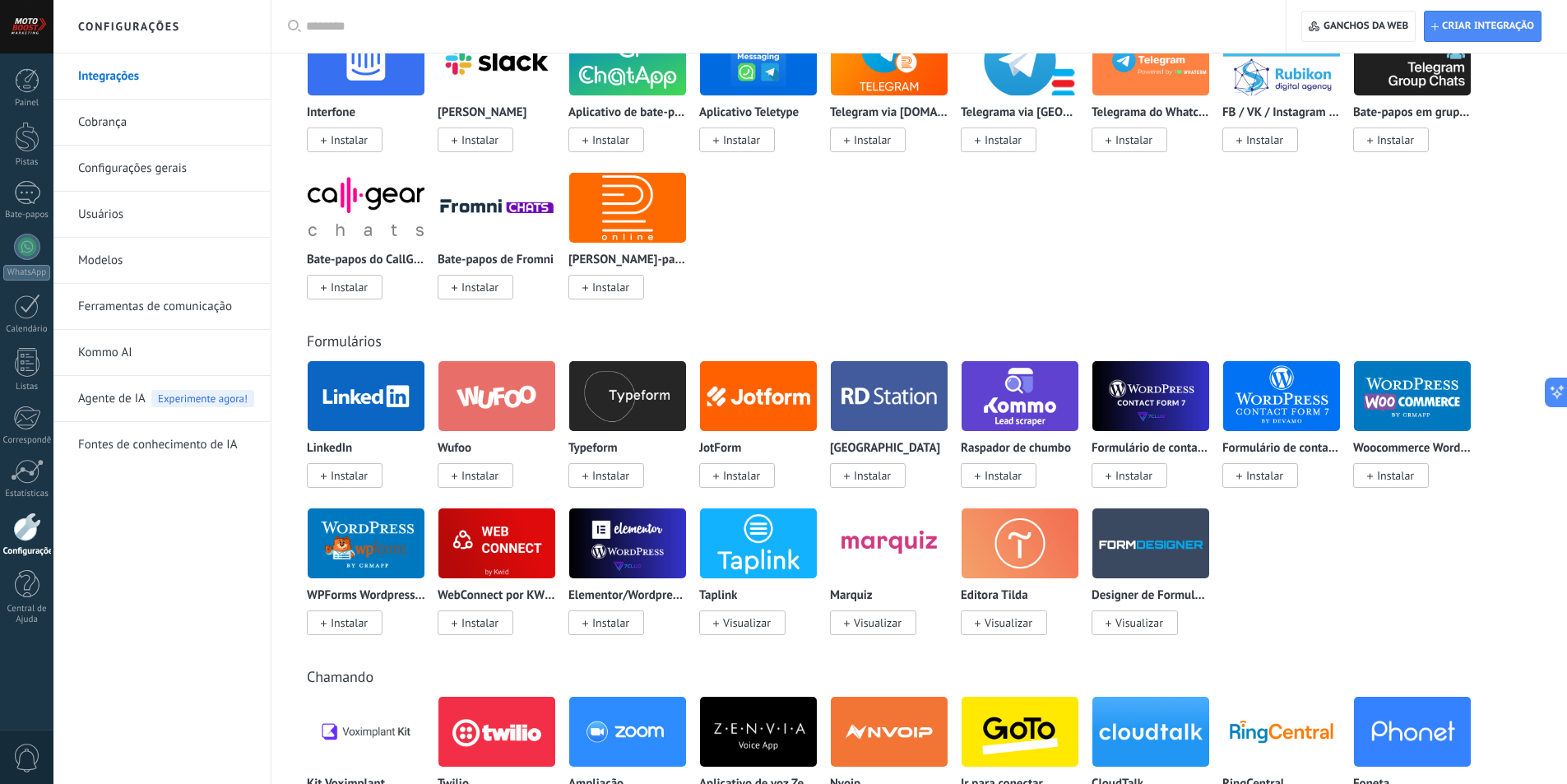
scroll to position [1151, 0]
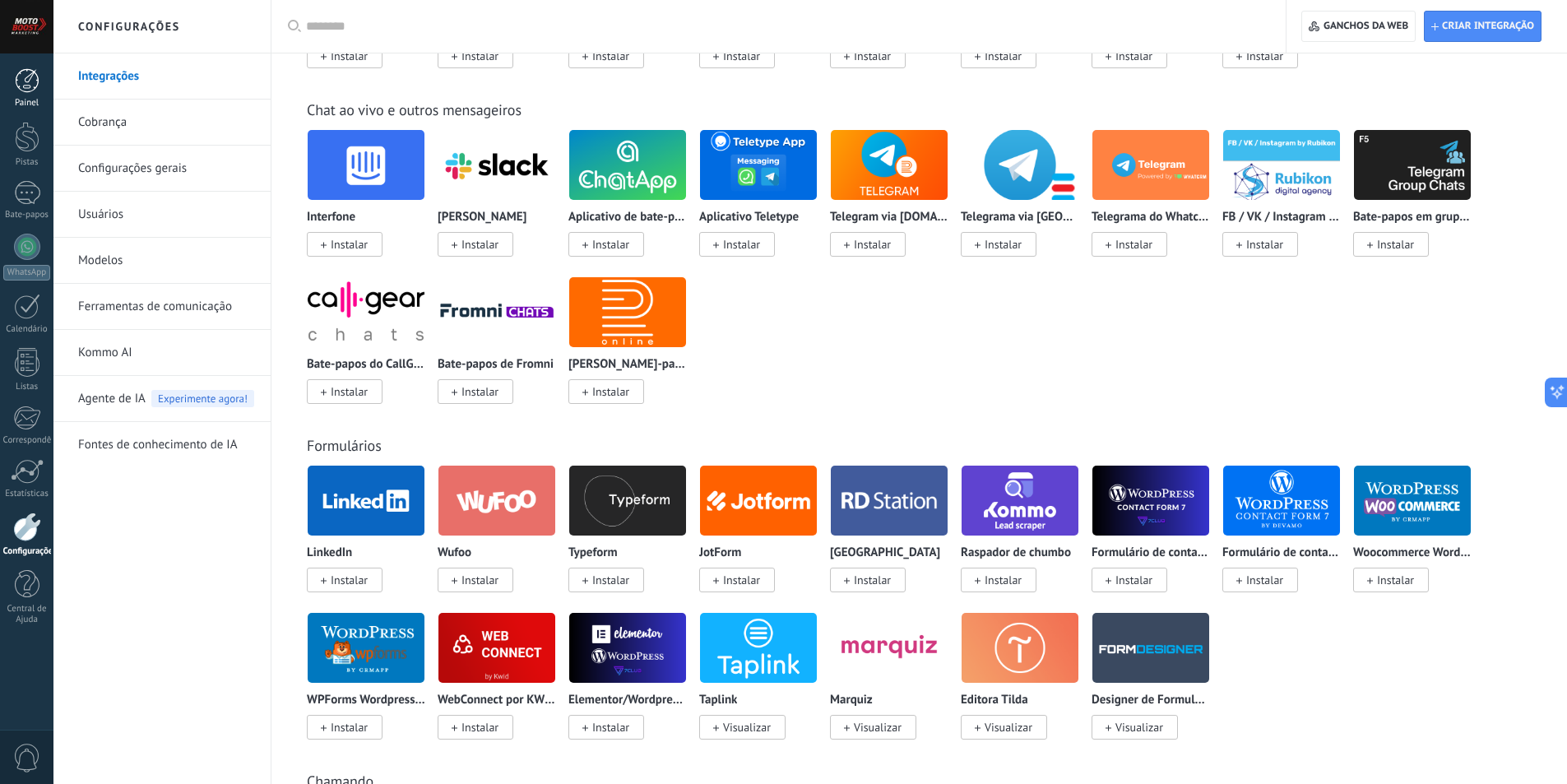
click at [16, 85] on div at bounding box center [27, 80] width 24 height 24
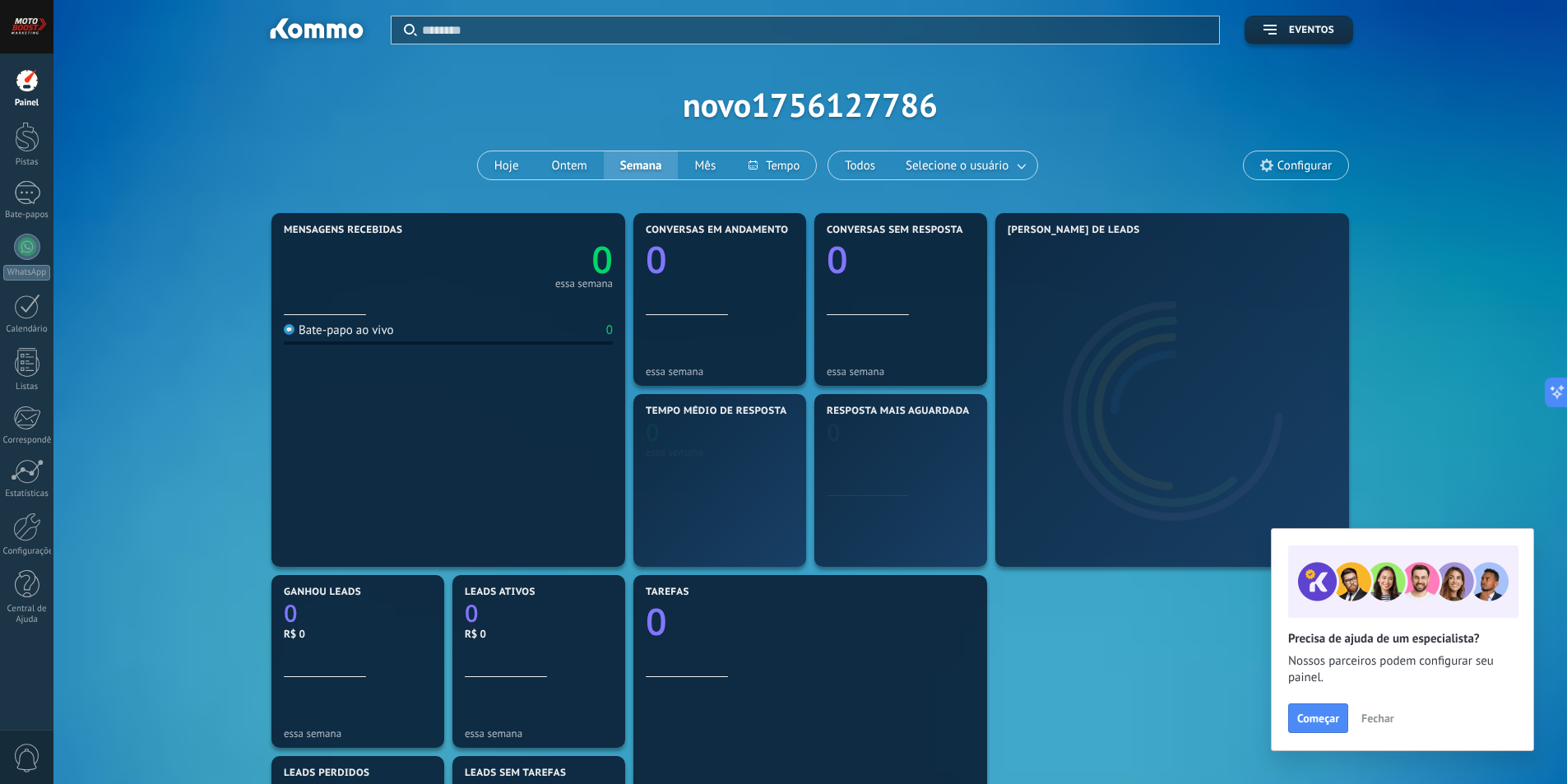
click at [767, 115] on div "Aplicar Eventos novo1756127786 Hoje Ontem Semana Mês Todos Selecione o usuário …" at bounding box center [810, 104] width 1464 height 209
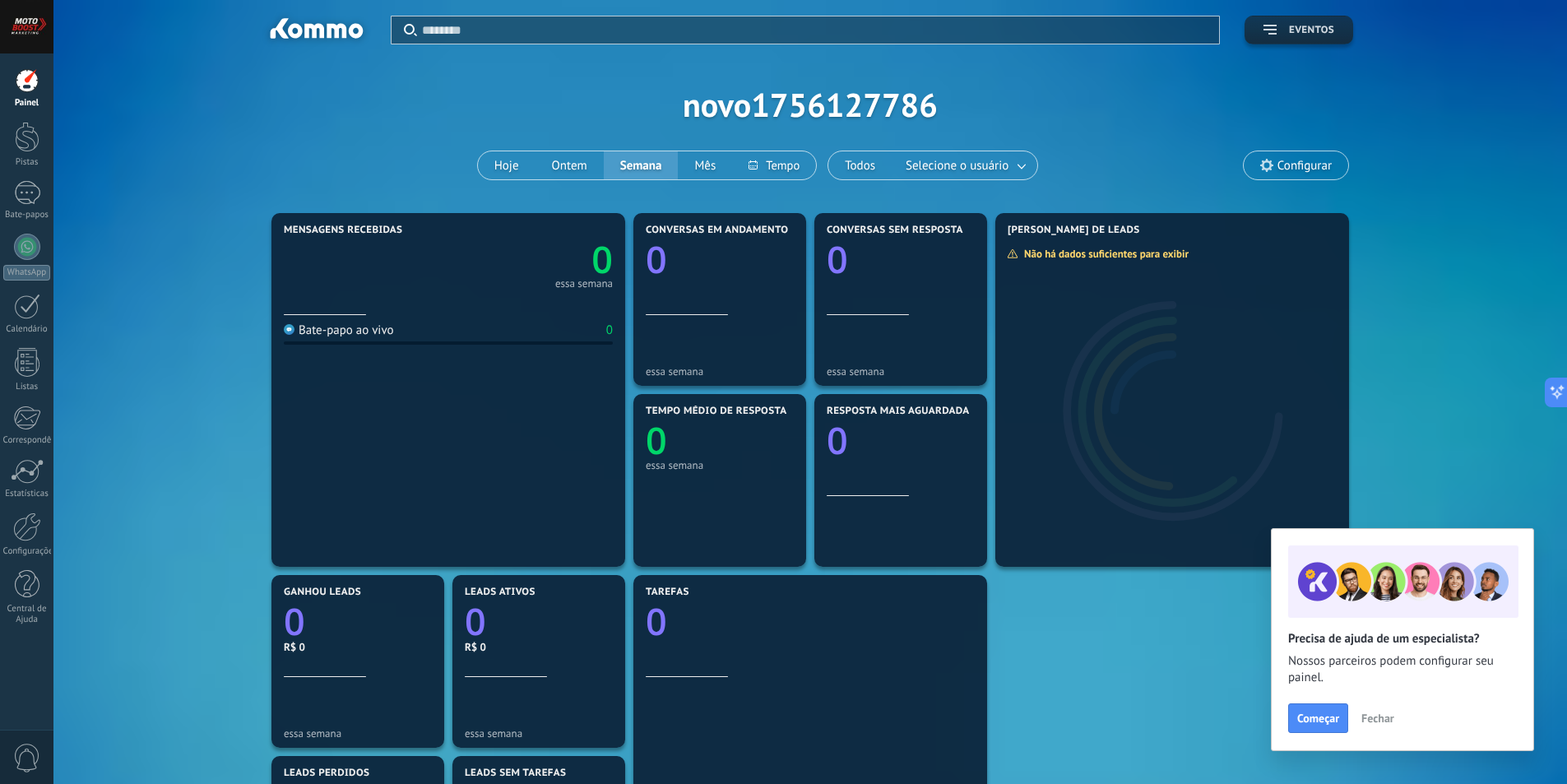
click at [1316, 24] on font "Eventos" at bounding box center [1311, 29] width 45 height 12
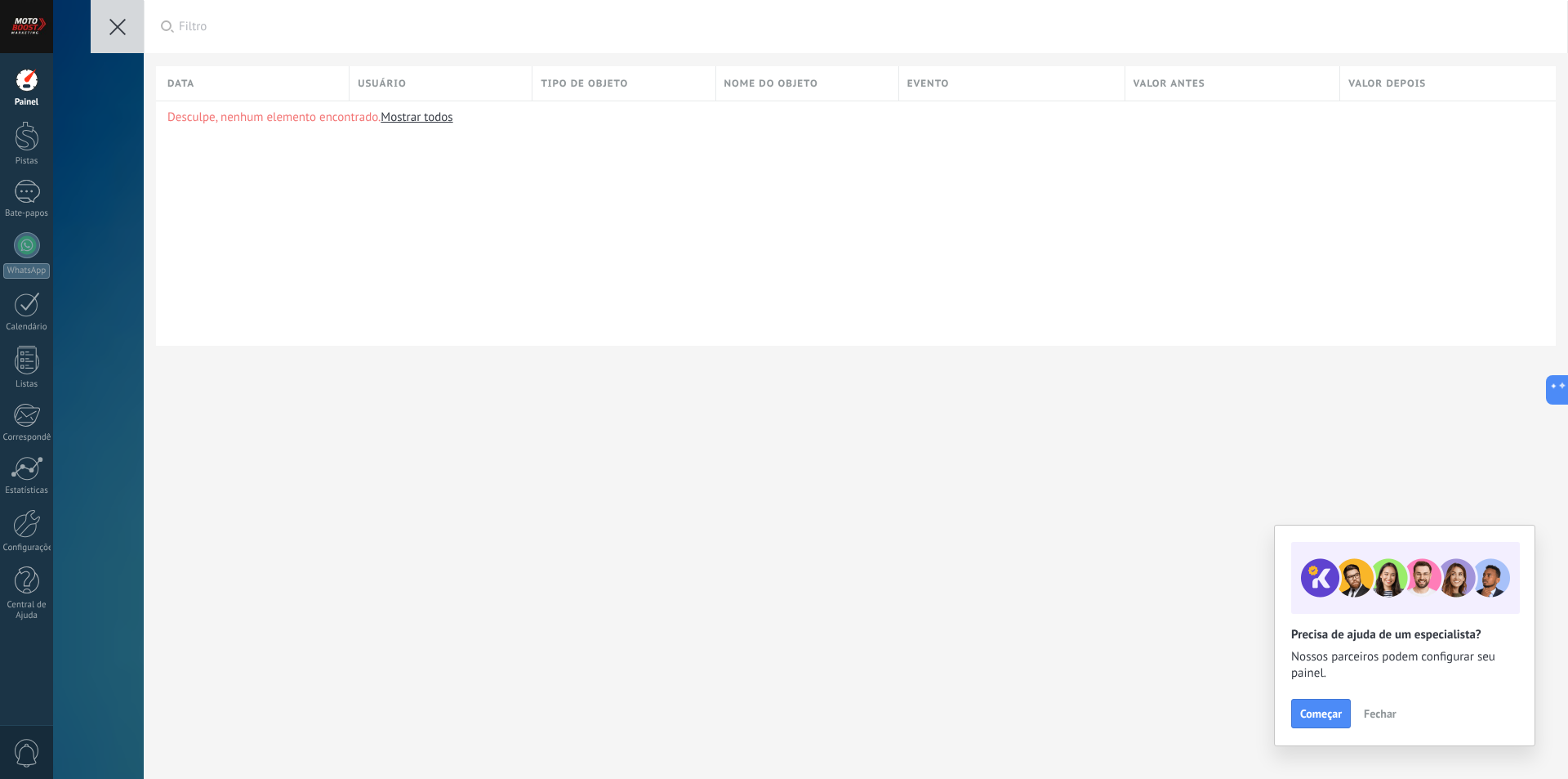
click at [99, 29] on button at bounding box center [117, 26] width 53 height 53
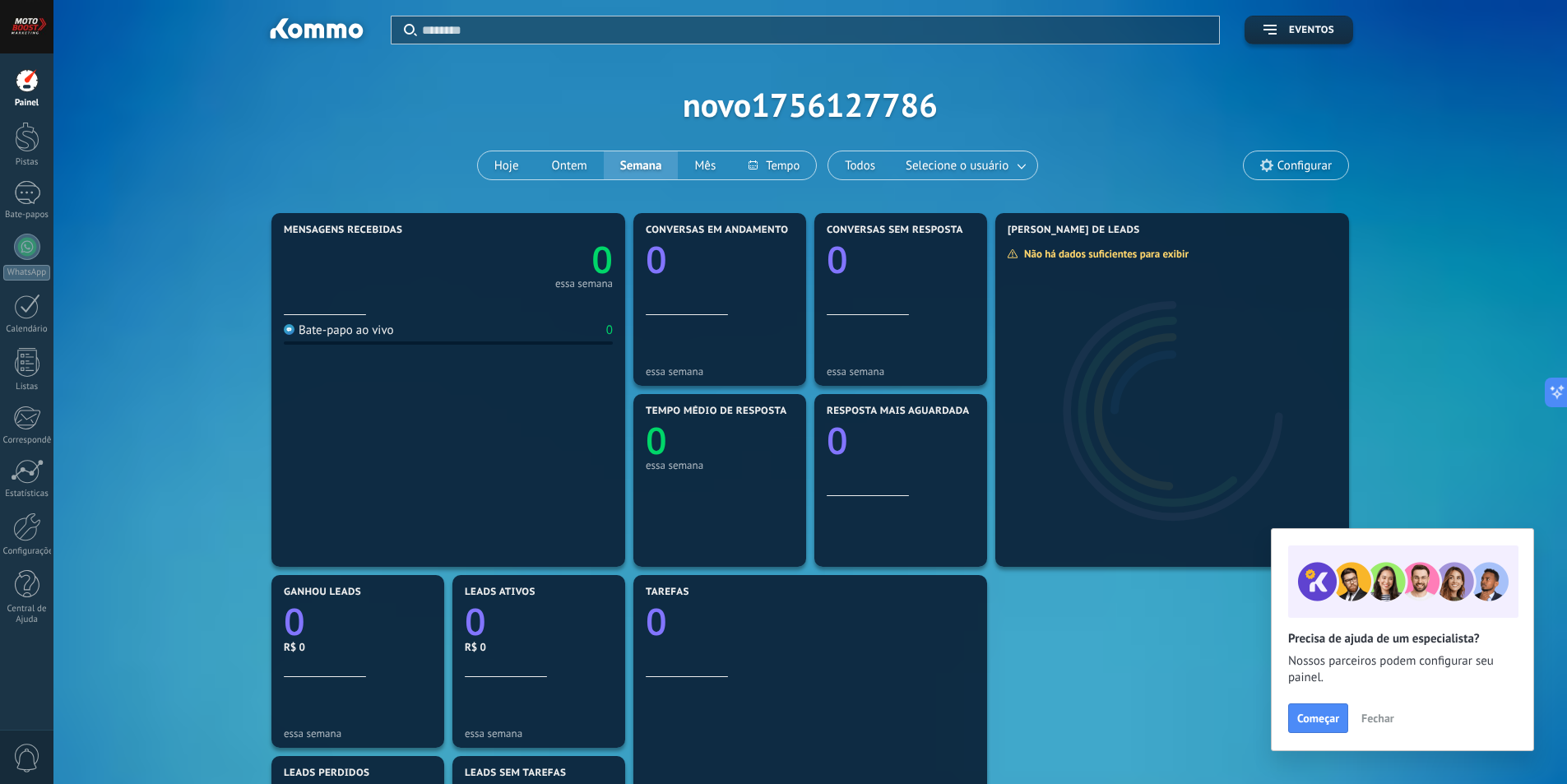
click at [286, 28] on div at bounding box center [315, 31] width 106 height 28
click at [1325, 721] on font "Começar" at bounding box center [1318, 718] width 42 height 15
click at [1376, 732] on div "Começar Fechar" at bounding box center [1402, 718] width 228 height 30
click at [1379, 720] on font "Fechar" at bounding box center [1377, 718] width 33 height 15
